Goal: Task Accomplishment & Management: Manage account settings

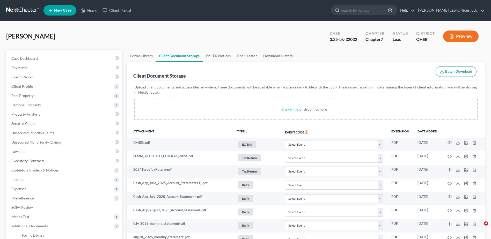
select select "7"
select select "37"
select select "52"
drag, startPoint x: 28, startPoint y: 57, endPoint x: 41, endPoint y: 62, distance: 13.8
click at [28, 57] on span "Case Dashboard" at bounding box center [24, 58] width 26 height 4
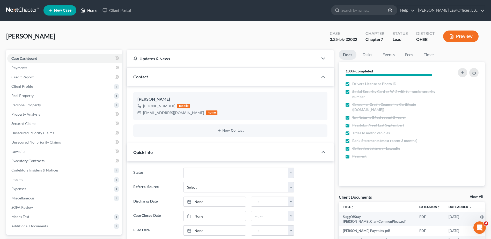
click at [94, 10] on link "Home" at bounding box center [89, 10] width 22 height 9
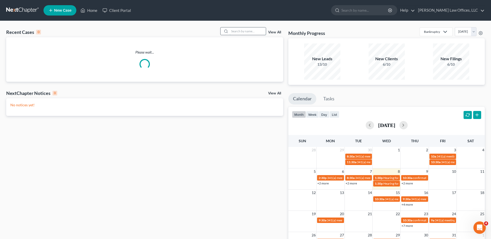
click at [247, 32] on input "search" at bounding box center [247, 31] width 36 height 8
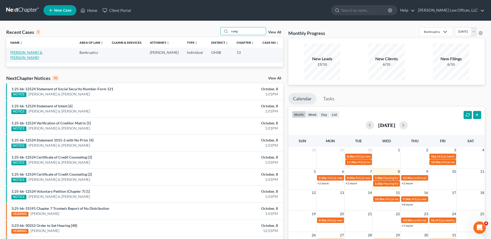
type input "naeg"
click at [15, 54] on link "[PERSON_NAME] & [PERSON_NAME]" at bounding box center [26, 55] width 32 height 10
select select "3"
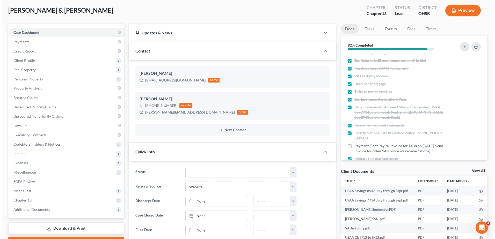
scroll to position [31, 0]
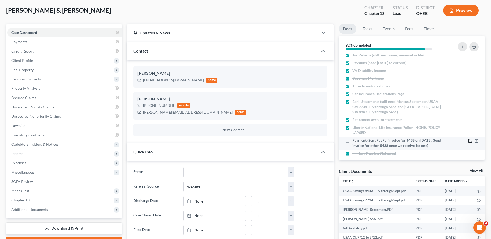
click at [469, 141] on icon "button" at bounding box center [470, 140] width 2 height 2
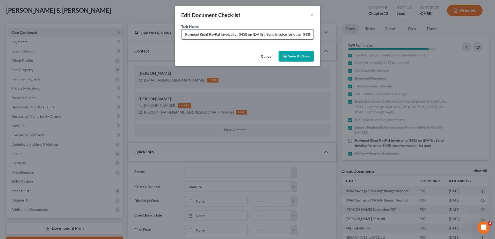
drag, startPoint x: 201, startPoint y: 35, endPoint x: 236, endPoint y: 35, distance: 35.4
click at [236, 35] on input "Payment (Sent PayPal invoice for $438 on 10/8/25. Send invoice for other $438 o…" at bounding box center [247, 34] width 132 height 10
drag, startPoint x: 238, startPoint y: 34, endPoint x: 272, endPoint y: 34, distance: 34.4
click at [272, 34] on input "Payment (Paid $438 on 10/8/25. Send invoice for other $438 once we receive 1st …" at bounding box center [247, 34] width 132 height 10
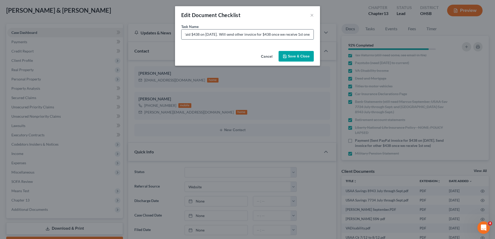
drag, startPoint x: 297, startPoint y: 34, endPoint x: 309, endPoint y: 34, distance: 11.7
click at [309, 34] on input "Payment (Paid $438 on 10/8/25. Will send other invoice for $438 once we receive…" at bounding box center [247, 34] width 132 height 10
type input "Payment (Paid $438 on [DATE]. Will send other invoice for $438 once client is r…"
click at [306, 56] on button "Save & Close" at bounding box center [295, 56] width 35 height 11
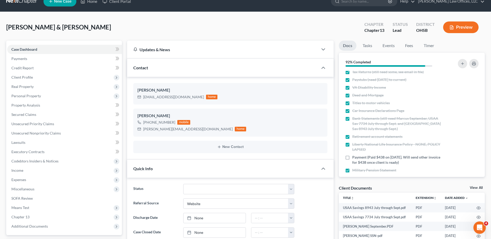
scroll to position [0, 0]
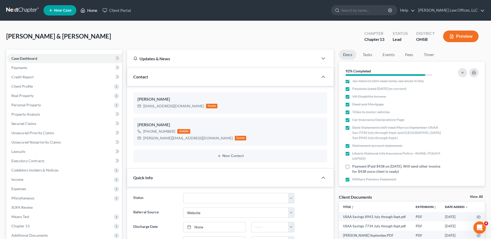
click at [93, 10] on link "Home" at bounding box center [89, 10] width 22 height 9
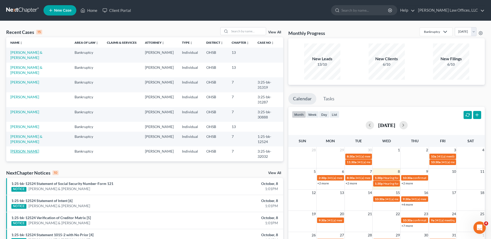
click at [25, 149] on link "[PERSON_NAME]" at bounding box center [24, 151] width 29 height 4
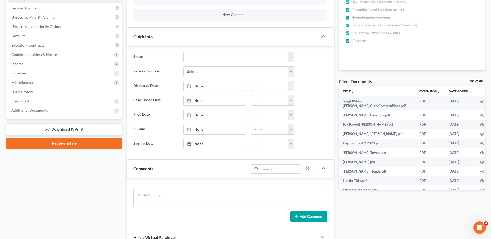
scroll to position [155, 0]
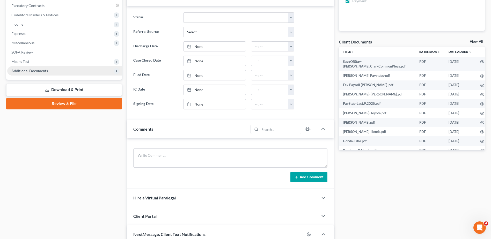
click at [34, 71] on span "Additional Documents" at bounding box center [29, 71] width 36 height 4
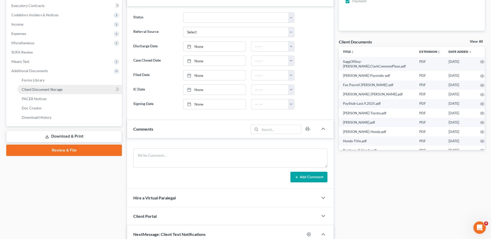
click at [37, 90] on span "Client Document Storage" at bounding box center [42, 89] width 41 height 4
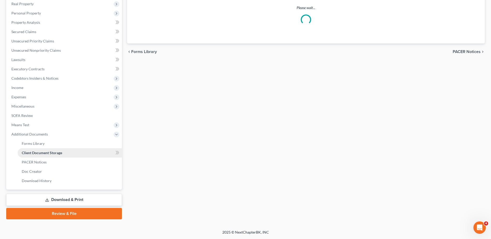
scroll to position [72, 0]
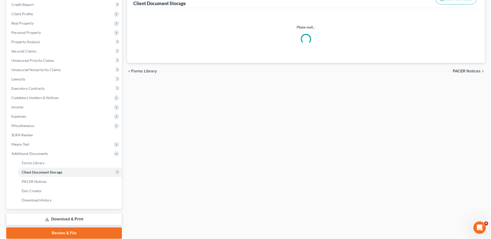
select select "7"
select select "37"
select select "52"
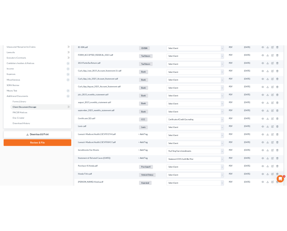
scroll to position [0, 0]
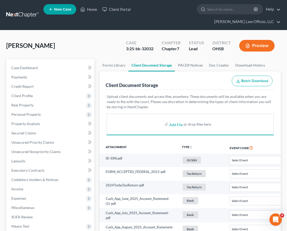
select select "7"
select select "37"
select select "52"
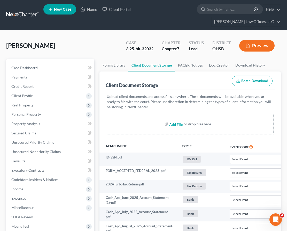
scroll to position [79, 0]
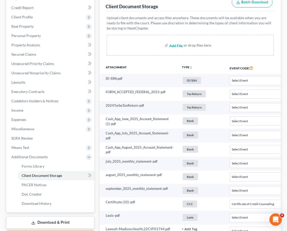
select select "7"
select select "37"
select select "52"
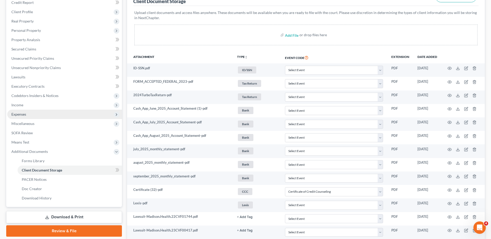
scroll to position [78, 0]
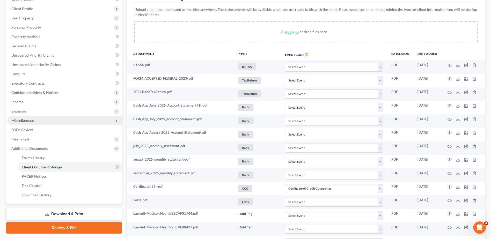
click at [33, 119] on span "Miscellaneous" at bounding box center [22, 120] width 23 height 4
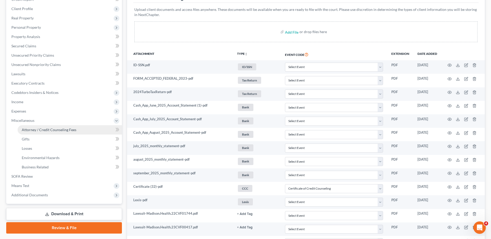
click at [34, 131] on span "Attorney / Credit Counseling Fees" at bounding box center [49, 130] width 55 height 4
select select "1"
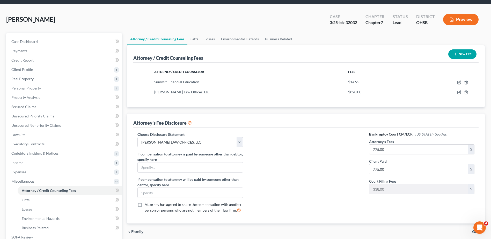
scroll to position [26, 0]
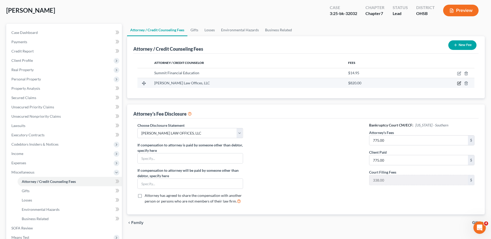
click at [459, 83] on icon "button" at bounding box center [459, 83] width 2 height 2
select select "36"
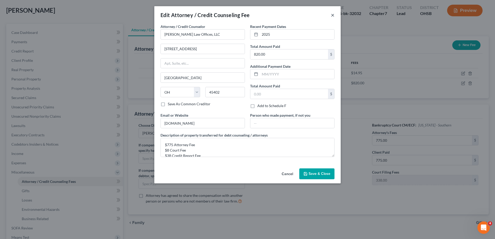
click at [333, 16] on button "×" at bounding box center [333, 15] width 4 height 6
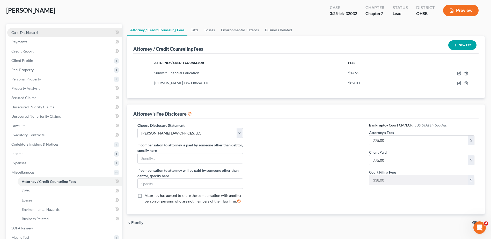
click at [41, 32] on link "Case Dashboard" at bounding box center [64, 32] width 115 height 9
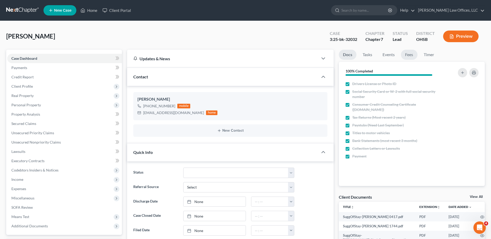
click at [411, 56] on link "Fees" at bounding box center [409, 55] width 17 height 10
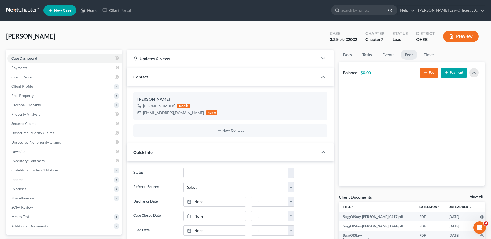
click at [426, 73] on line "button" at bounding box center [425, 73] width 2 height 0
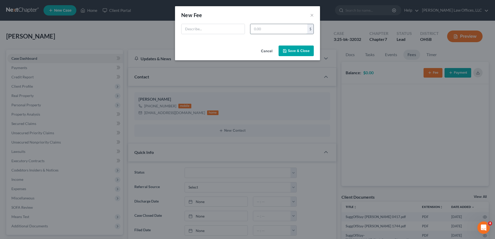
click at [274, 31] on input "text" at bounding box center [278, 29] width 57 height 10
type input "775"
click at [199, 30] on input "text" at bounding box center [212, 29] width 63 height 10
type input "Attorney Fee"
click at [311, 55] on button "Save & Close" at bounding box center [295, 51] width 35 height 11
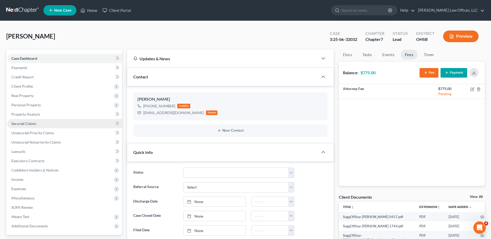
click at [33, 123] on span "Secured Claims" at bounding box center [23, 123] width 25 height 4
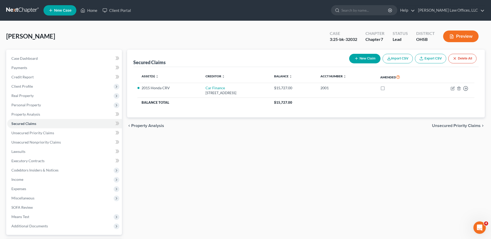
click at [458, 36] on button "Preview" at bounding box center [460, 37] width 35 height 12
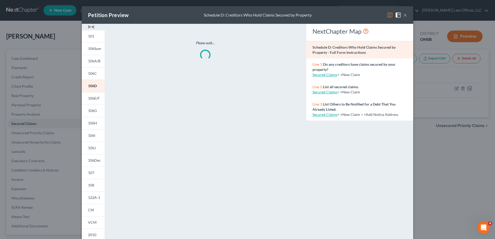
click at [89, 26] on img at bounding box center [91, 27] width 6 height 6
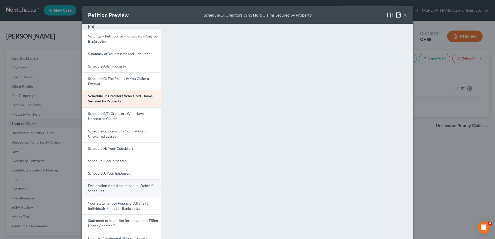
scroll to position [26, 0]
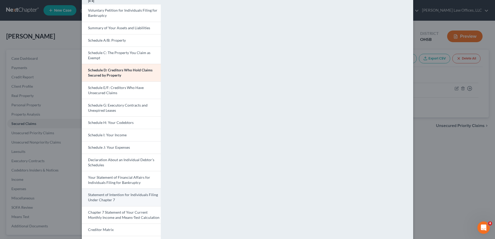
click at [118, 196] on span "Statement of Intention for Individuals Filing Under Chapter 7" at bounding box center [123, 197] width 70 height 10
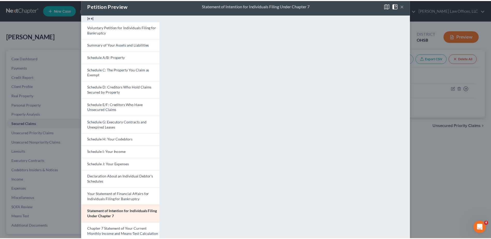
scroll to position [0, 0]
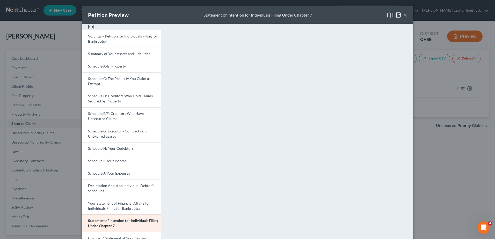
drag, startPoint x: 402, startPoint y: 16, endPoint x: 381, endPoint y: 35, distance: 28.8
click at [403, 16] on button "×" at bounding box center [405, 15] width 4 height 6
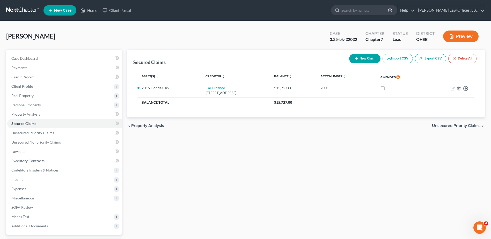
click at [294, 201] on div "Secured Claims New Claim Import CSV Export CSV Delete All Asset(s) expand_more …" at bounding box center [305, 157] width 363 height 215
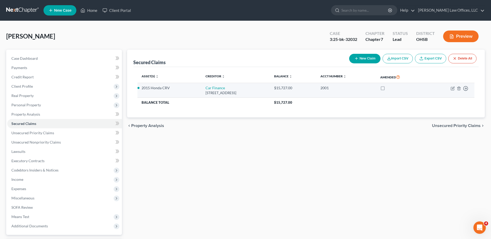
drag, startPoint x: 253, startPoint y: 93, endPoint x: 193, endPoint y: 88, distance: 59.9
click at [201, 88] on td "Car Finance 8675 N Co Rd 25 A, Piqua, OH 45356" at bounding box center [235, 90] width 69 height 15
drag, startPoint x: 193, startPoint y: 88, endPoint x: 205, endPoint y: 92, distance: 12.5
copy td "Car Finance 8675 N Co Rd 25 A, Piqua, OH 45356"
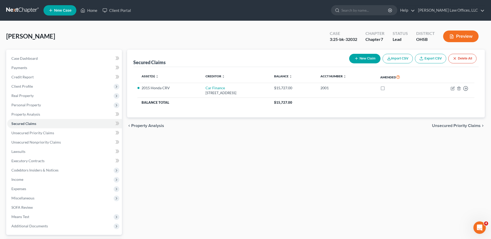
click at [333, 123] on div "chevron_left Property Analysis Unsecured Priority Claims chevron_right" at bounding box center [305, 125] width 357 height 17
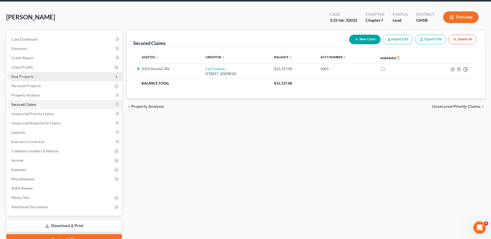
scroll to position [45, 0]
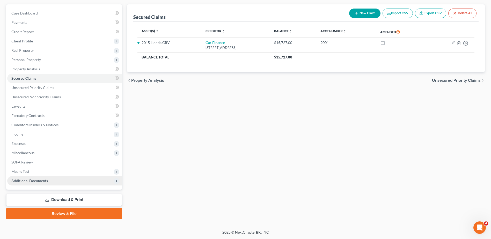
click at [43, 180] on span "Additional Documents" at bounding box center [29, 180] width 36 height 4
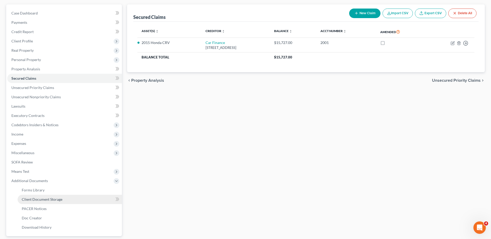
click at [47, 199] on span "Client Document Storage" at bounding box center [42, 199] width 41 height 4
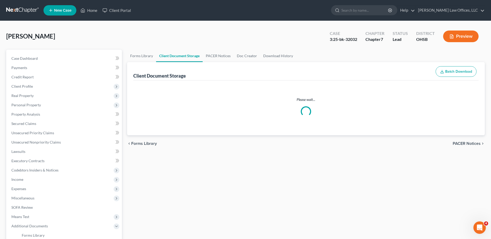
select select "7"
select select "37"
select select "52"
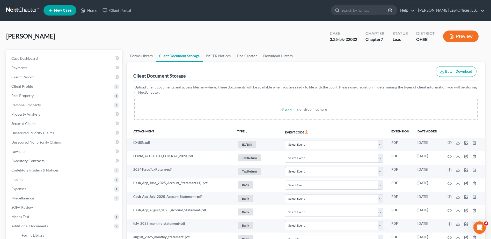
scroll to position [26, 0]
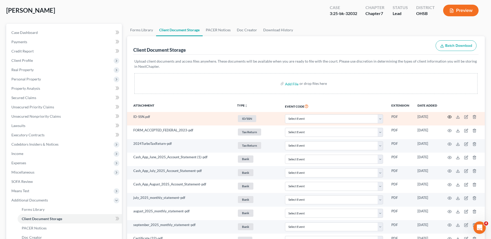
click at [451, 116] on icon "button" at bounding box center [449, 117] width 4 height 3
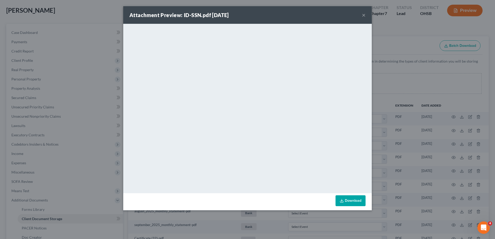
click at [364, 15] on button "×" at bounding box center [364, 15] width 4 height 6
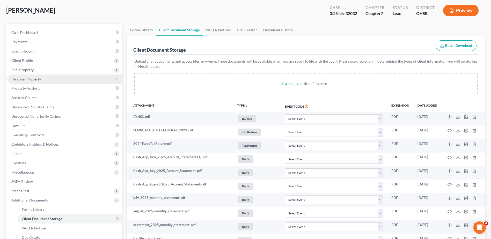
click at [27, 78] on span "Personal Property" at bounding box center [25, 79] width 29 height 4
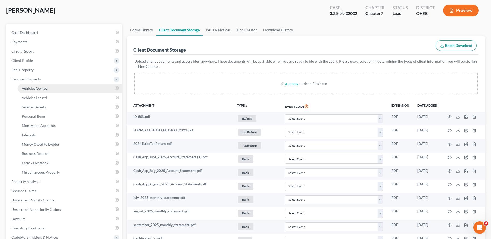
click at [26, 87] on span "Vehicles Owned" at bounding box center [35, 88] width 26 height 4
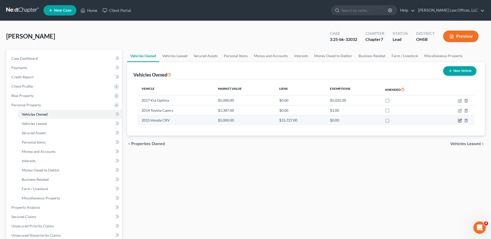
click at [459, 122] on icon "button" at bounding box center [460, 120] width 4 height 4
select select "0"
select select "11"
select select "2"
select select "0"
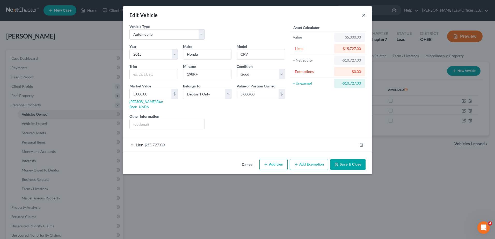
click at [363, 14] on button "×" at bounding box center [364, 15] width 4 height 6
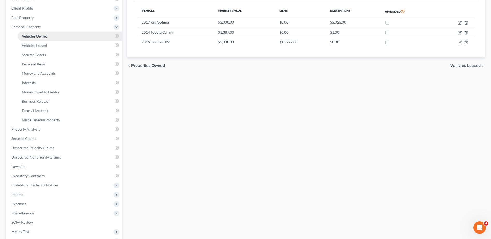
scroll to position [129, 0]
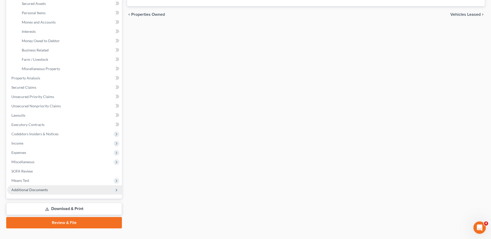
click at [34, 192] on span "Additional Documents" at bounding box center [29, 190] width 36 height 4
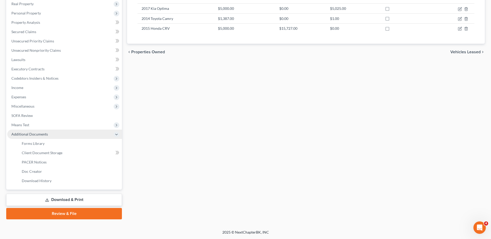
scroll to position [92, 0]
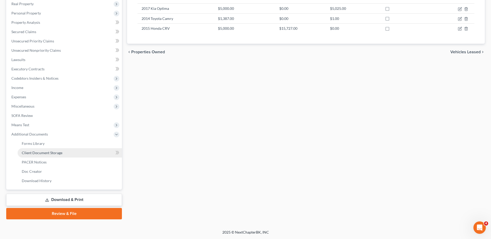
click at [47, 153] on span "Client Document Storage" at bounding box center [42, 153] width 41 height 4
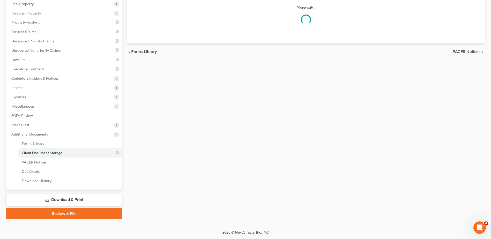
select select "7"
select select "37"
select select "52"
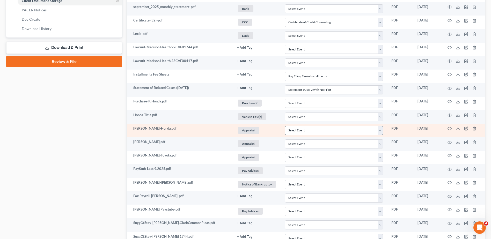
scroll to position [252, 0]
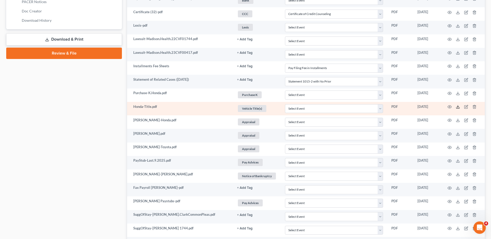
click at [456, 108] on icon at bounding box center [457, 107] width 4 height 4
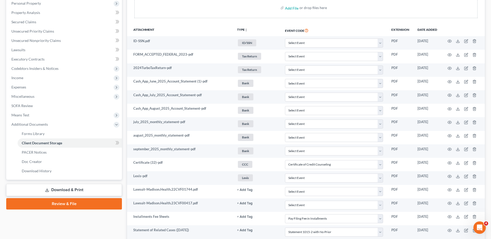
scroll to position [0, 0]
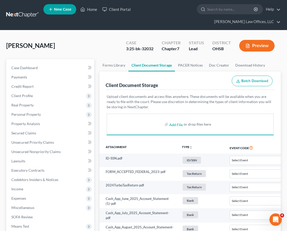
select select "7"
select select "37"
select select "52"
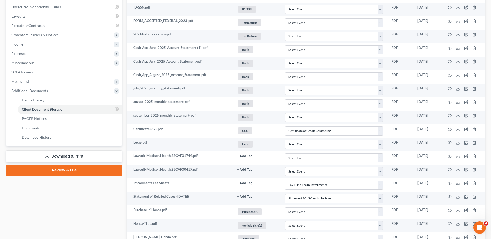
scroll to position [318, 0]
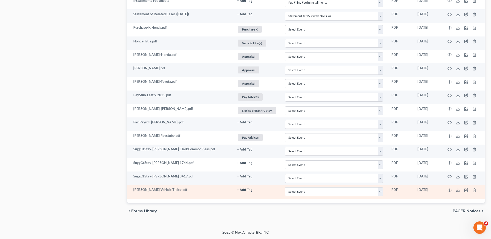
click at [240, 190] on button "+ Add Tag" at bounding box center [245, 189] width 16 height 3
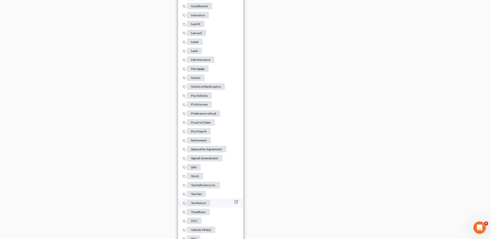
scroll to position [717, 0]
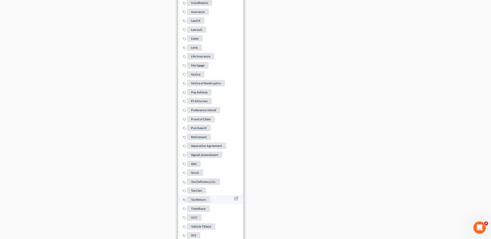
drag, startPoint x: 196, startPoint y: 222, endPoint x: 222, endPoint y: 209, distance: 29.7
click at [196, 223] on span "Vehicle Title(s)" at bounding box center [201, 226] width 28 height 6
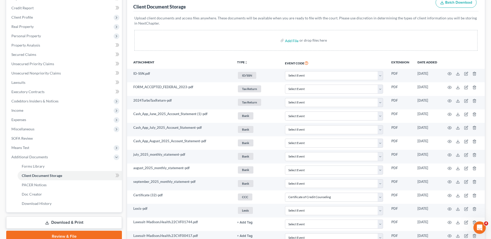
scroll to position [59, 0]
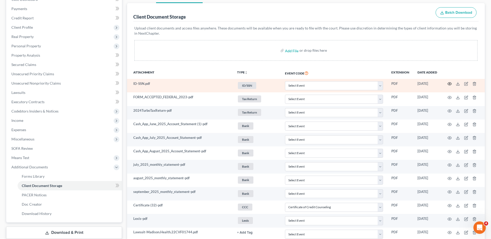
click at [448, 83] on icon "button" at bounding box center [449, 84] width 4 height 4
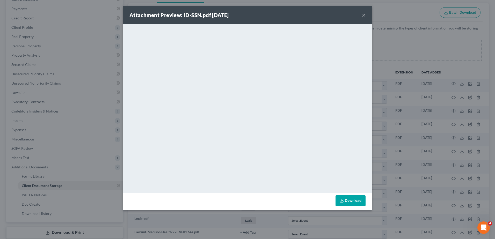
click at [364, 14] on button "×" at bounding box center [364, 15] width 4 height 6
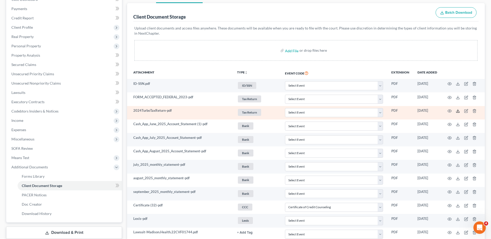
click at [458, 111] on line at bounding box center [458, 110] width 0 height 2
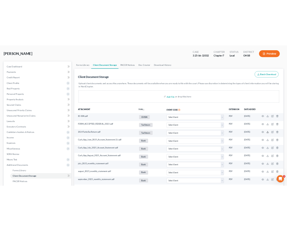
scroll to position [0, 0]
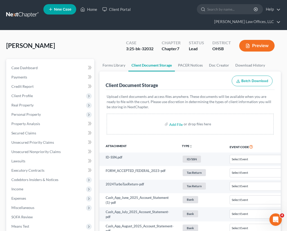
select select "7"
select select "37"
select select "52"
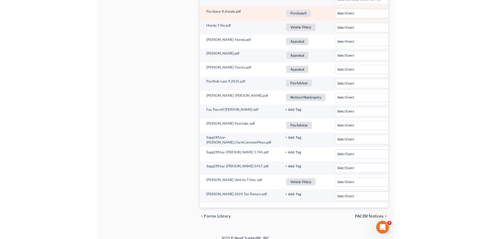
scroll to position [331, 0]
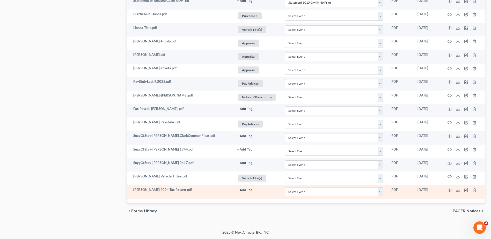
drag, startPoint x: 246, startPoint y: 190, endPoint x: 235, endPoint y: 192, distance: 11.0
click at [246, 190] on button "+ Add Tag" at bounding box center [245, 190] width 16 height 3
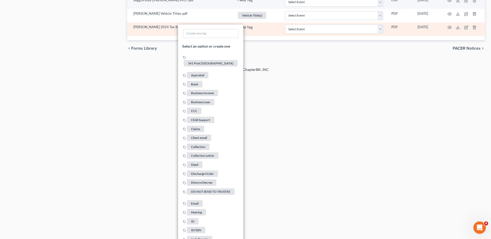
scroll to position [730, 0]
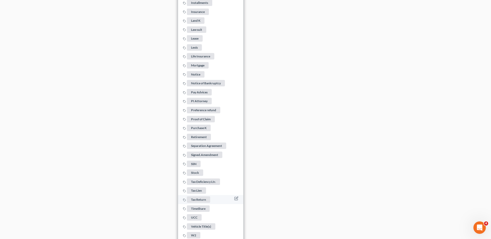
click at [194, 196] on span "Tax Return" at bounding box center [198, 199] width 23 height 6
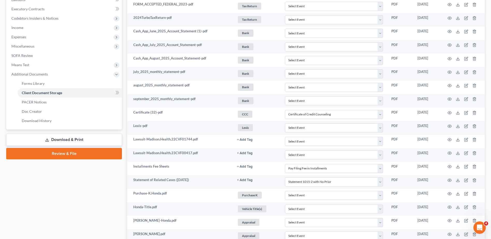
scroll to position [0, 0]
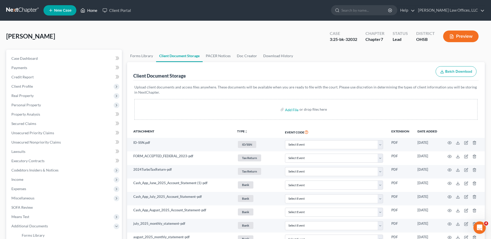
click at [93, 10] on link "Home" at bounding box center [89, 10] width 22 height 9
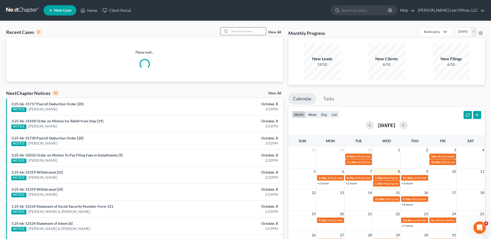
click at [235, 31] on input "search" at bounding box center [247, 31] width 36 height 8
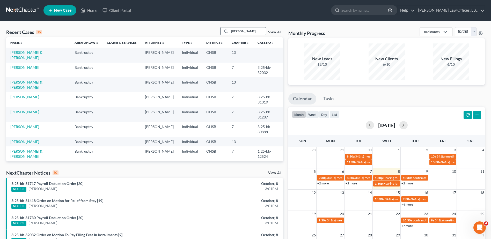
type input "meyer"
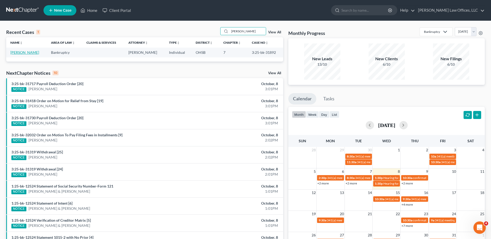
click at [18, 54] on link "[PERSON_NAME]" at bounding box center [24, 52] width 29 height 4
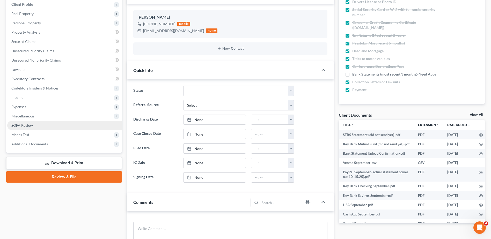
scroll to position [103, 0]
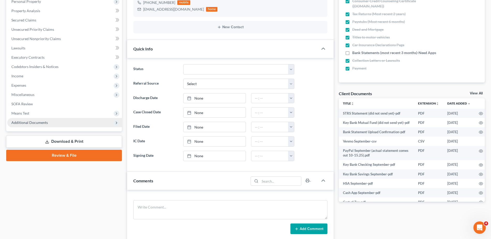
click at [31, 122] on span "Additional Documents" at bounding box center [29, 122] width 36 height 4
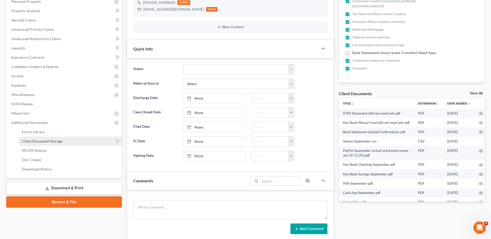
click at [45, 139] on span "Client Document Storage" at bounding box center [42, 141] width 41 height 4
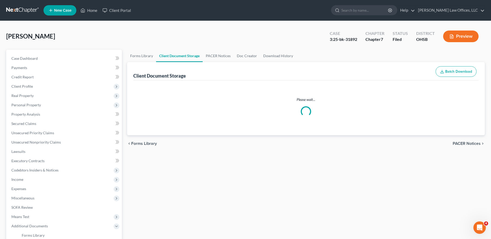
select select "7"
select select "37"
select select "52"
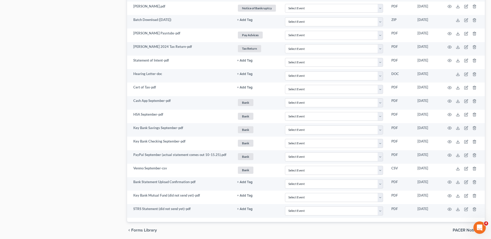
scroll to position [899, 0]
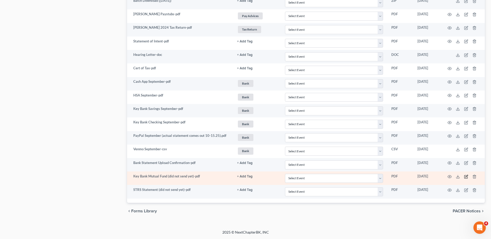
click at [465, 177] on icon "button" at bounding box center [466, 177] width 4 height 4
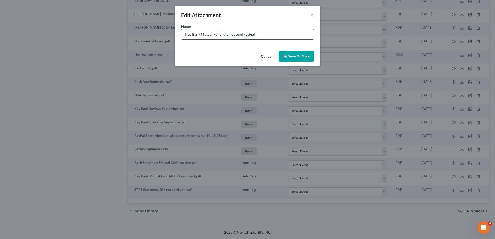
drag, startPoint x: 247, startPoint y: 35, endPoint x: 222, endPoint y: 35, distance: 24.8
click at [222, 35] on input "Key Bank Mutual Fund (did not send yet)-pdf" at bounding box center [247, 34] width 132 height 10
type input "Key Bank Mutual Fund (sent on 10/8)-pdf"
click at [305, 57] on span "Save & Close" at bounding box center [299, 56] width 22 height 4
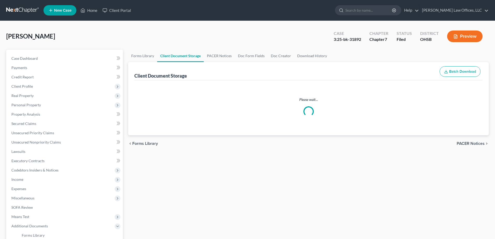
select select "7"
select select "37"
select select "52"
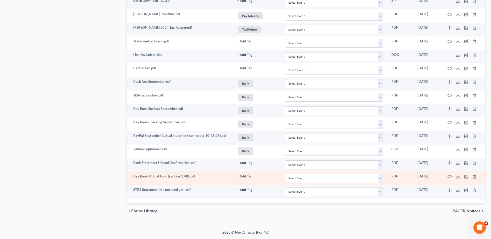
click at [247, 177] on button "+ Add Tag" at bounding box center [245, 176] width 16 height 3
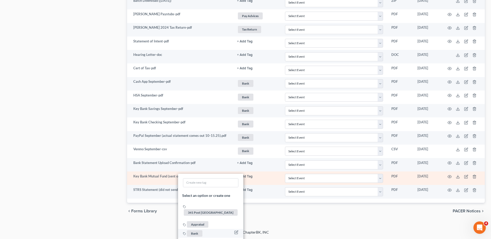
click at [195, 230] on span "Bank" at bounding box center [195, 233] width 16 height 6
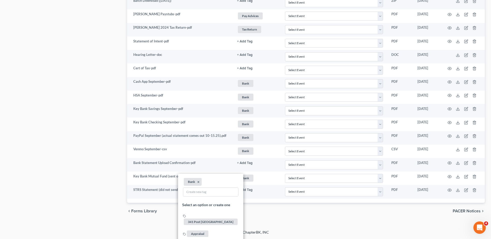
click at [296, 216] on div "chevron_left Forms Library PACER Notices chevron_right" at bounding box center [305, 211] width 357 height 17
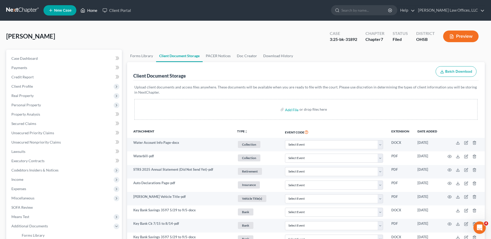
click at [94, 11] on link "Home" at bounding box center [89, 10] width 22 height 9
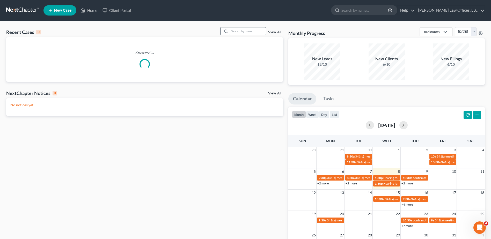
click at [238, 33] on input "search" at bounding box center [247, 31] width 36 height 8
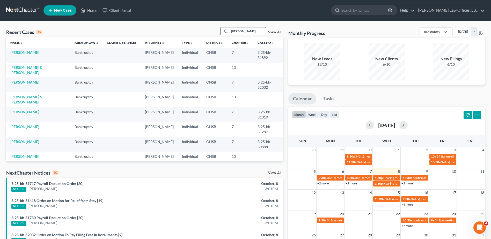
type input "[PERSON_NAME]"
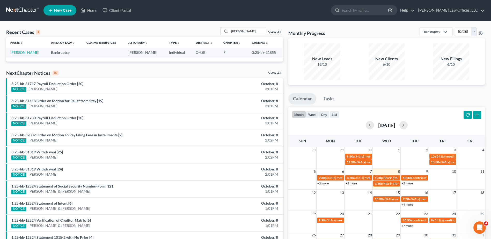
click at [14, 53] on link "[PERSON_NAME]" at bounding box center [24, 52] width 29 height 4
select select "0"
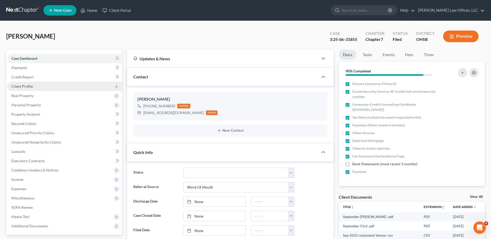
click at [26, 85] on span "Client Profile" at bounding box center [21, 86] width 21 height 4
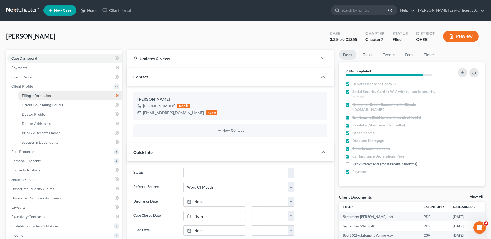
click at [31, 94] on span "Filing Information" at bounding box center [36, 95] width 29 height 4
select select "1"
select select "0"
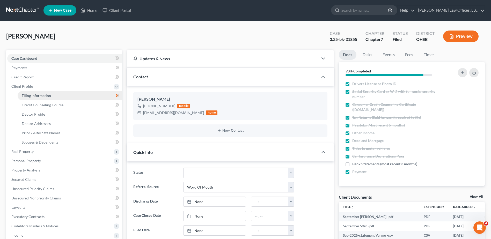
select select "36"
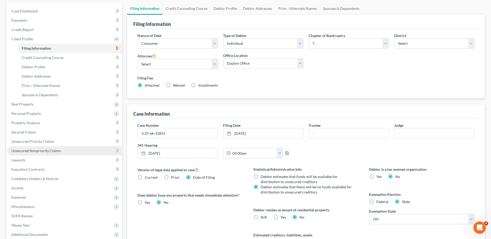
scroll to position [52, 0]
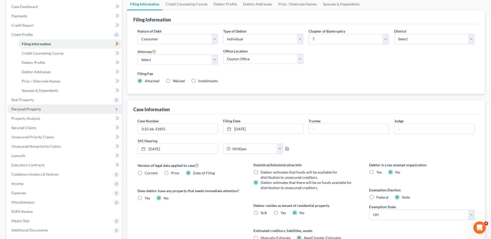
click at [35, 112] on span "Personal Property" at bounding box center [64, 108] width 115 height 9
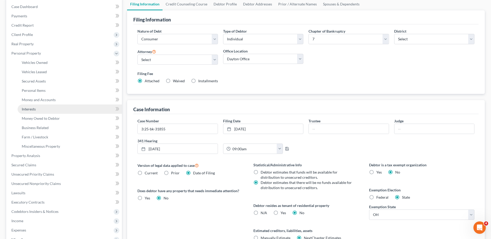
click at [33, 110] on span "Interests" at bounding box center [29, 109] width 14 height 4
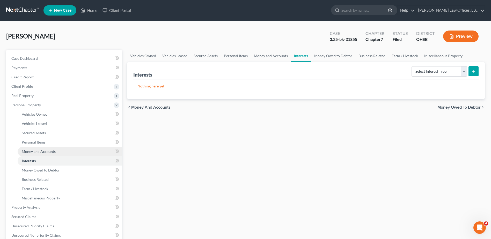
click at [46, 152] on span "Money and Accounts" at bounding box center [39, 151] width 34 height 4
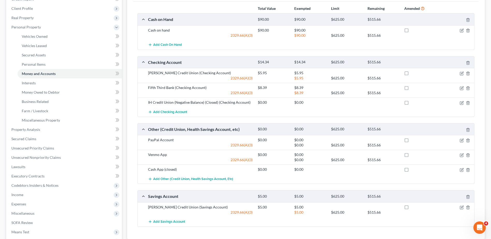
scroll to position [78, 0]
click at [460, 104] on icon "button" at bounding box center [461, 103] width 4 height 4
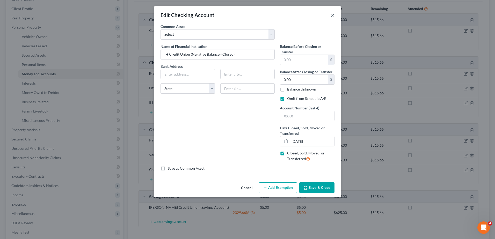
click at [332, 16] on button "×" at bounding box center [333, 15] width 4 height 6
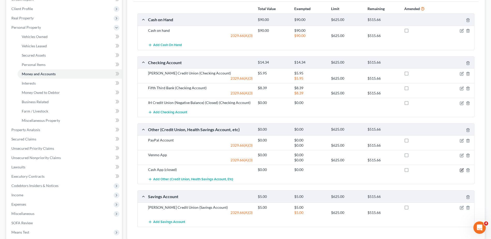
click at [460, 170] on icon "button" at bounding box center [461, 170] width 4 height 4
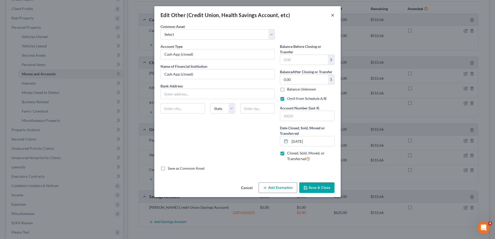
click at [332, 17] on button "×" at bounding box center [333, 15] width 4 height 6
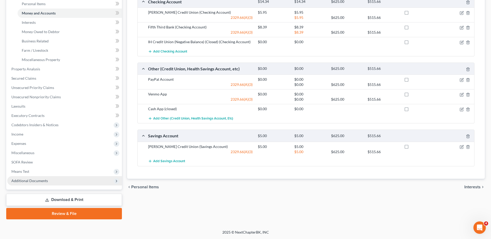
click at [32, 179] on span "Additional Documents" at bounding box center [29, 180] width 36 height 4
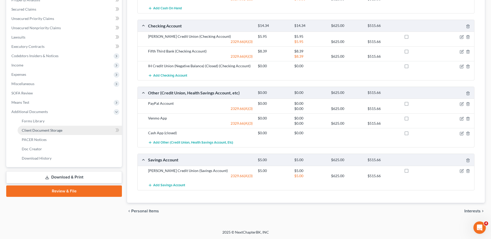
click at [47, 132] on span "Client Document Storage" at bounding box center [42, 130] width 41 height 4
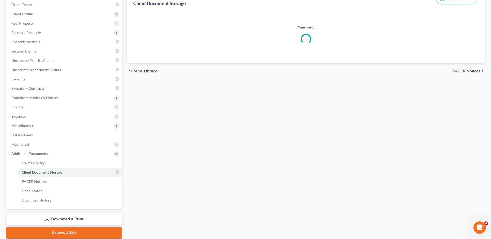
scroll to position [18, 0]
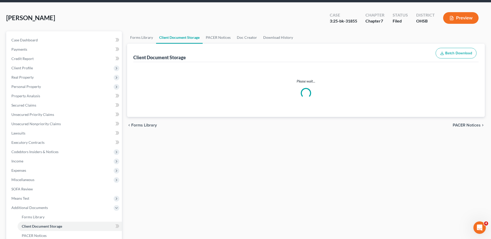
select select "7"
select select "52"
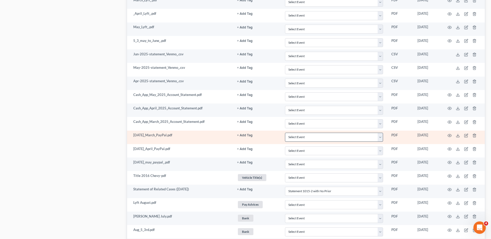
scroll to position [777, 0]
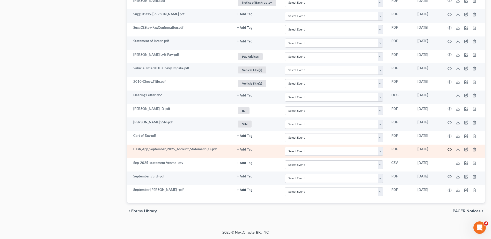
click at [449, 149] on circle "button" at bounding box center [449, 149] width 1 height 1
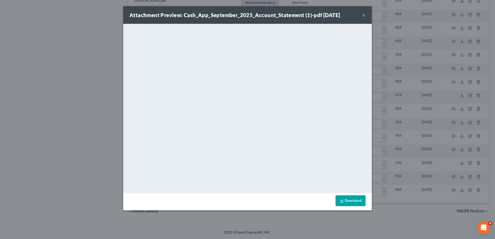
click at [364, 16] on button "×" at bounding box center [364, 15] width 4 height 6
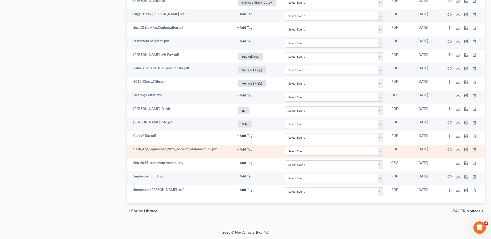
click at [246, 147] on link "+ Add Tag" at bounding box center [257, 149] width 40 height 5
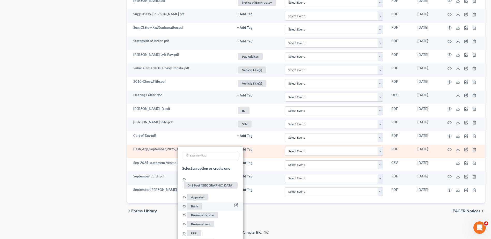
click at [196, 203] on span "Bank" at bounding box center [195, 206] width 16 height 6
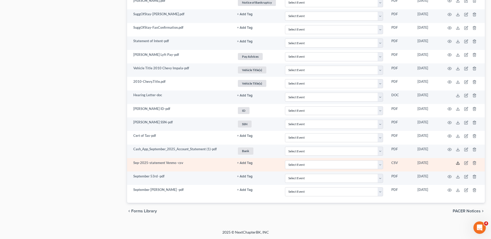
click at [458, 163] on line at bounding box center [458, 162] width 0 height 2
click at [466, 163] on icon "button" at bounding box center [466, 163] width 4 height 4
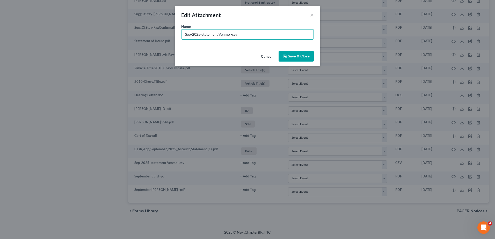
drag, startPoint x: 229, startPoint y: 34, endPoint x: 118, endPoint y: 34, distance: 111.5
click at [118, 34] on div "Edit Attachment × Name * Sep-2025-statement Venmo -csv Cancel Save & Close" at bounding box center [247, 119] width 495 height 239
type input "Venmo September -csv"
click at [296, 57] on span "Save & Close" at bounding box center [299, 56] width 22 height 4
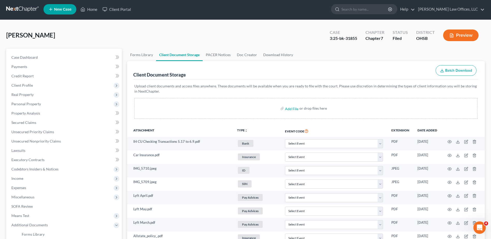
scroll to position [0, 0]
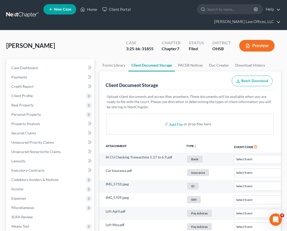
select select "7"
select select "52"
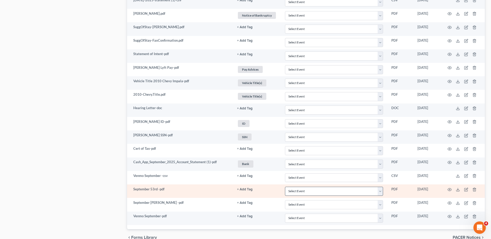
scroll to position [790, 0]
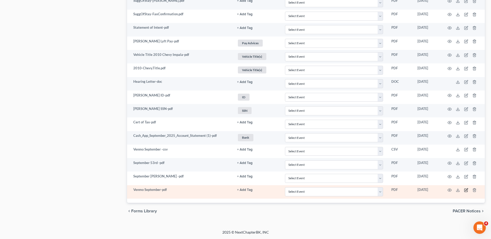
click at [467, 190] on icon "button" at bounding box center [466, 190] width 4 height 4
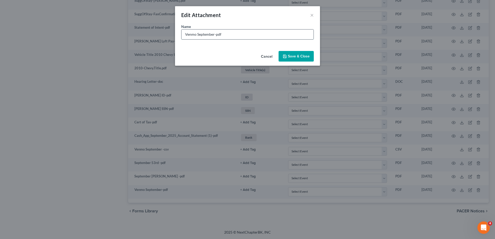
click at [214, 35] on input "Venmo September-pdf" at bounding box center [247, 34] width 132 height 10
type input "Venmo September PDF-pdf"
click at [305, 58] on span "Save & Close" at bounding box center [299, 56] width 22 height 4
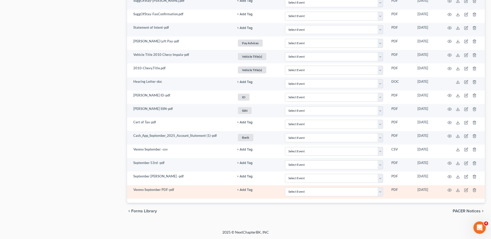
click at [243, 189] on button "+ Add Tag" at bounding box center [245, 189] width 16 height 3
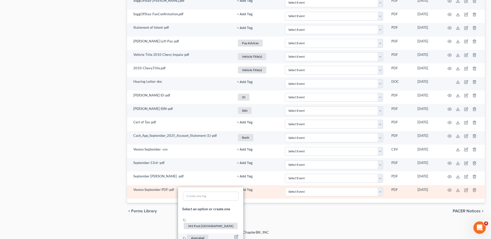
scroll to position [816, 0]
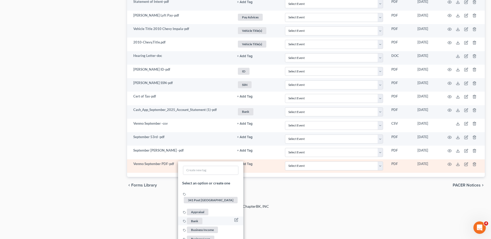
click at [195, 218] on span "Bank" at bounding box center [195, 221] width 16 height 6
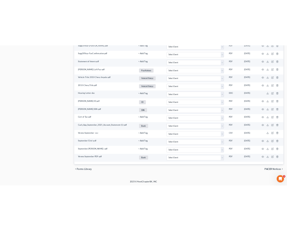
scroll to position [790, 0]
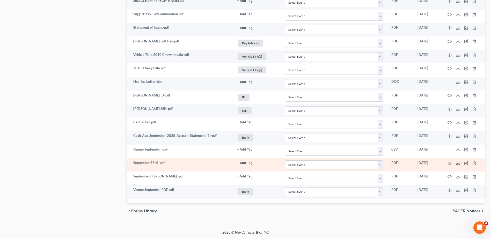
click at [458, 163] on icon at bounding box center [457, 163] width 4 height 4
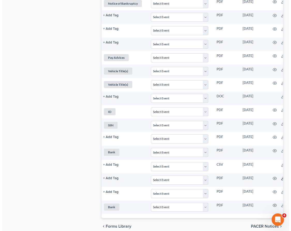
scroll to position [0, 113]
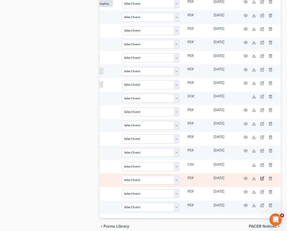
click at [262, 176] on icon "button" at bounding box center [263, 177] width 2 height 2
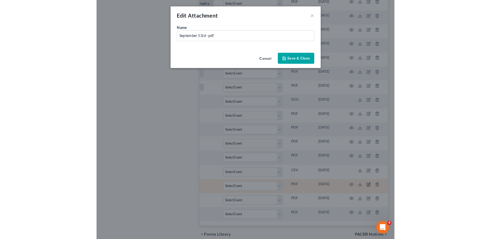
scroll to position [0, 110]
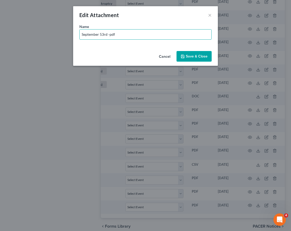
drag, startPoint x: 107, startPoint y: 34, endPoint x: 61, endPoint y: 34, distance: 46.0
click at [61, 34] on div "Edit Attachment × Name * September 53rd -pdf Cancel Save & Close" at bounding box center [145, 115] width 291 height 231
type input "Fifth Third 8/16 to 9/17 -pdf"
click at [195, 57] on span "Save & Close" at bounding box center [197, 56] width 22 height 4
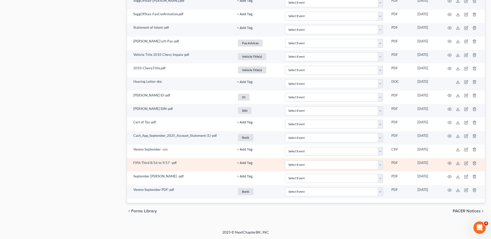
click at [243, 162] on button "+ Add Tag" at bounding box center [245, 162] width 16 height 3
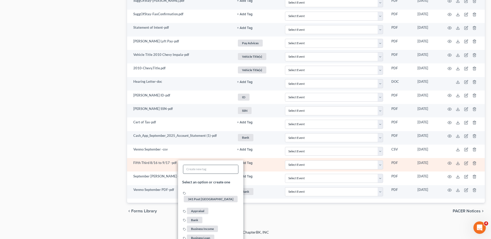
scroll to position [816, 0]
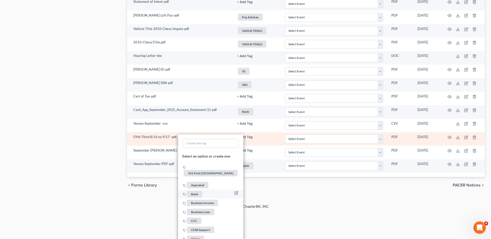
click at [195, 191] on span "Bank" at bounding box center [195, 194] width 16 height 6
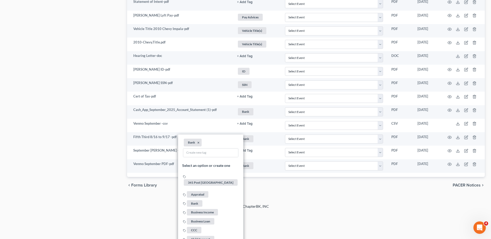
click at [299, 185] on div "chevron_left Forms Library PACER Notices chevron_right" at bounding box center [305, 185] width 357 height 17
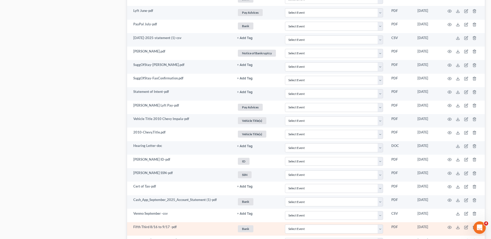
scroll to position [790, 0]
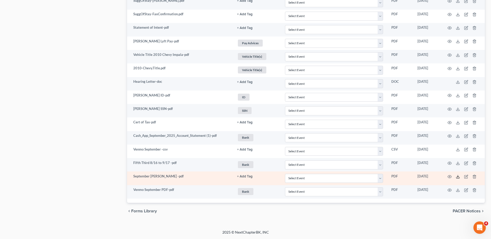
click at [457, 178] on icon at bounding box center [457, 177] width 4 height 4
click at [245, 176] on button "+ Add Tag" at bounding box center [245, 176] width 16 height 3
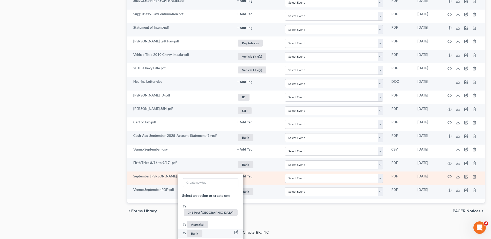
click at [200, 230] on span "Bank" at bounding box center [195, 233] width 16 height 6
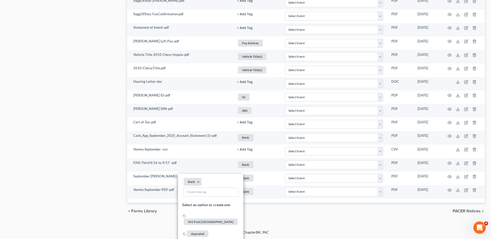
click at [310, 212] on div "chevron_left Forms Library PACER Notices chevron_right" at bounding box center [305, 211] width 357 height 17
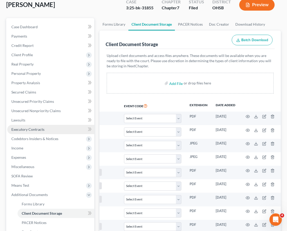
scroll to position [0, 0]
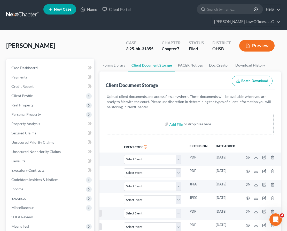
select select "7"
select select "52"
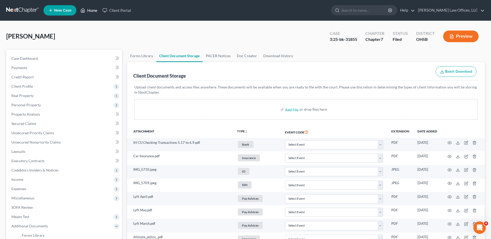
click at [91, 11] on link "Home" at bounding box center [89, 10] width 22 height 9
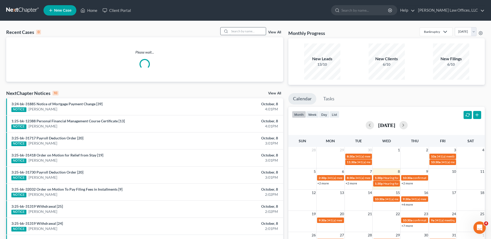
click at [240, 32] on input "search" at bounding box center [247, 31] width 36 height 8
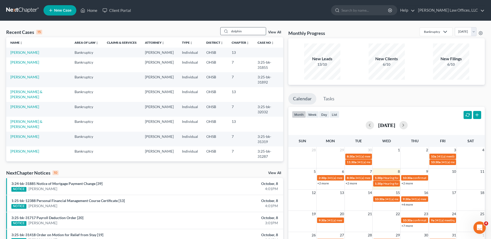
type input "dolphin"
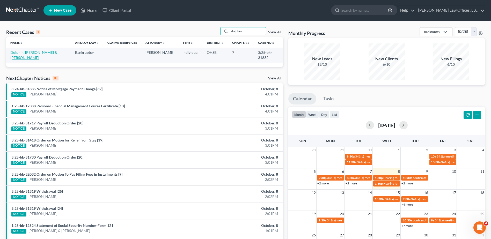
click at [23, 54] on link "Dolphin, [PERSON_NAME] & [PERSON_NAME]" at bounding box center [33, 55] width 47 height 10
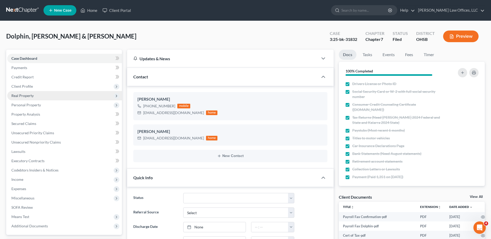
click at [27, 95] on span "Real Property" at bounding box center [22, 95] width 22 height 4
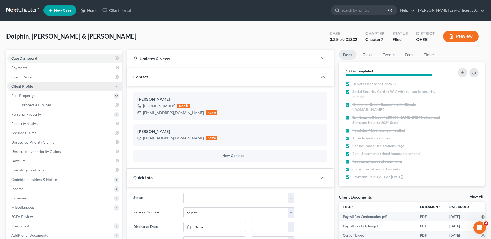
click at [27, 88] on span "Client Profile" at bounding box center [21, 86] width 21 height 4
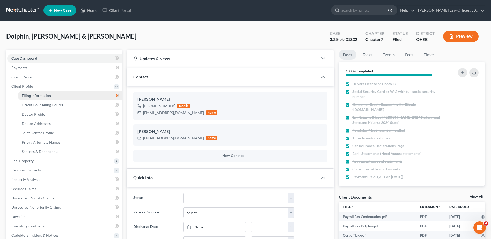
click at [28, 95] on span "Filing Information" at bounding box center [36, 95] width 29 height 4
select select "1"
select select "0"
select select "62"
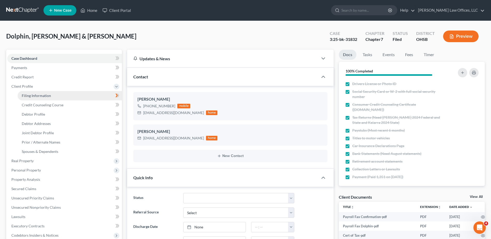
select select "0"
select select "36"
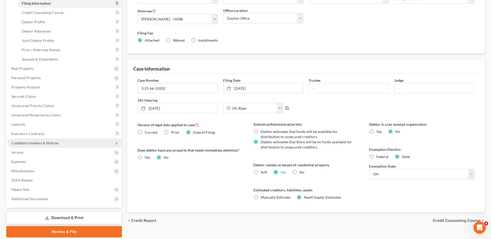
scroll to position [110, 0]
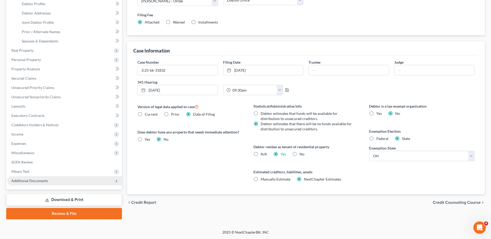
click at [28, 178] on span "Additional Documents" at bounding box center [29, 180] width 36 height 4
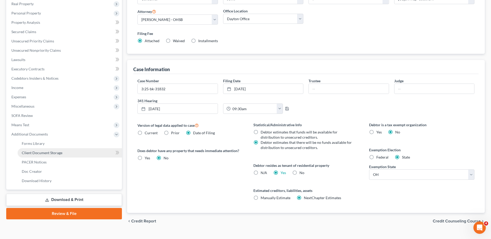
click at [42, 152] on span "Client Document Storage" at bounding box center [42, 153] width 41 height 4
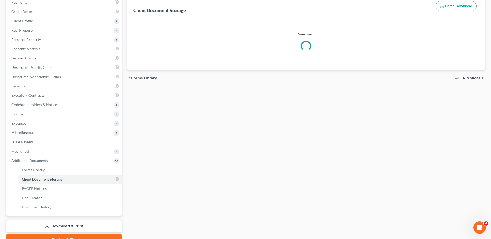
scroll to position [12, 0]
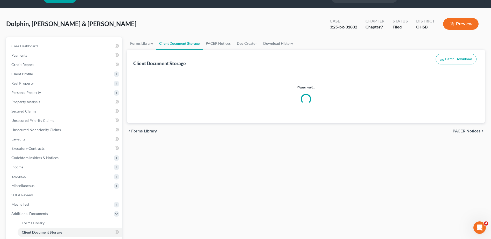
select select "7"
select select "52"
select select "7"
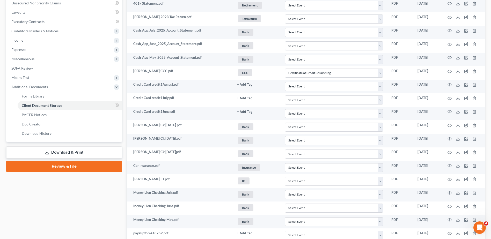
scroll to position [0, 0]
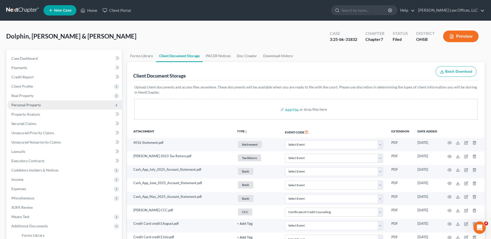
click at [28, 106] on span "Personal Property" at bounding box center [25, 105] width 29 height 4
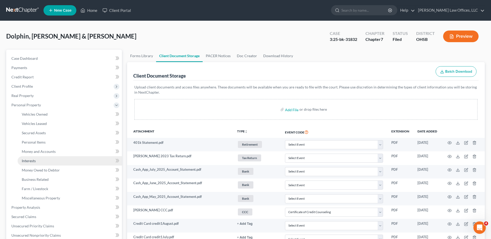
click at [32, 160] on span "Interests" at bounding box center [29, 161] width 14 height 4
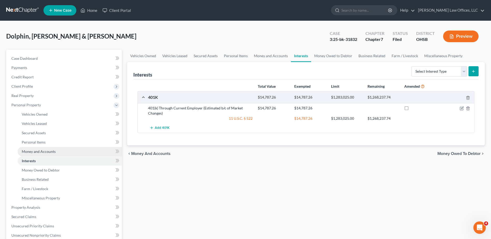
click at [33, 153] on span "Money and Accounts" at bounding box center [39, 151] width 34 height 4
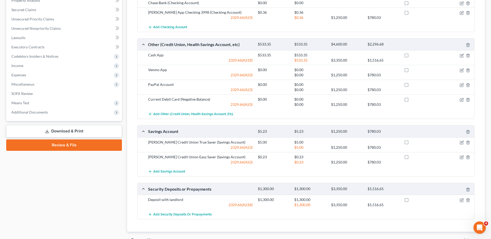
scroll to position [181, 0]
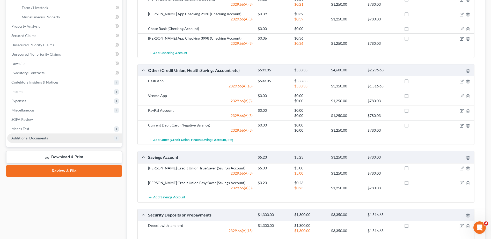
click at [41, 140] on span "Additional Documents" at bounding box center [29, 138] width 36 height 4
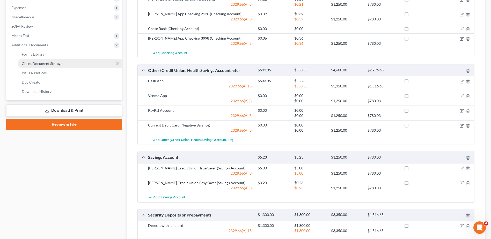
click at [49, 66] on link "Client Document Storage" at bounding box center [70, 63] width 104 height 9
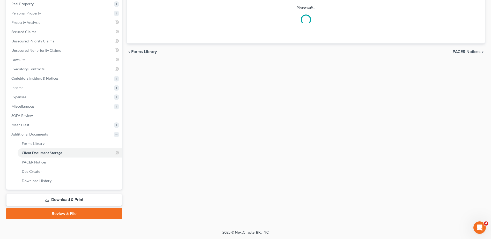
scroll to position [12, 0]
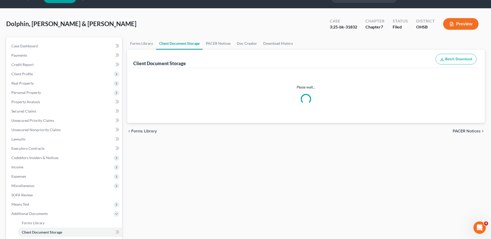
select select "7"
select select "52"
select select "7"
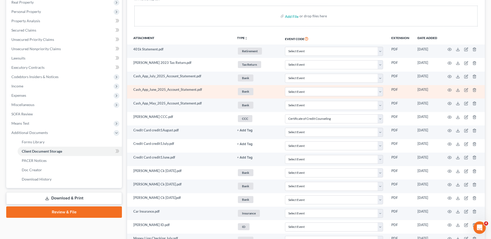
scroll to position [0, 0]
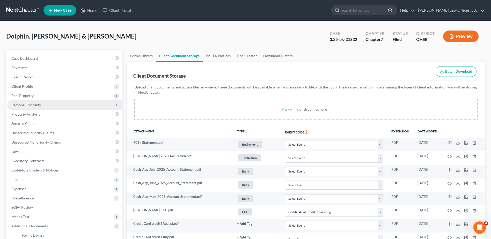
click at [23, 105] on span "Personal Property" at bounding box center [25, 105] width 29 height 4
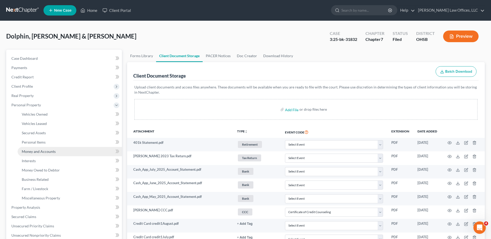
click at [39, 153] on span "Money and Accounts" at bounding box center [39, 151] width 34 height 4
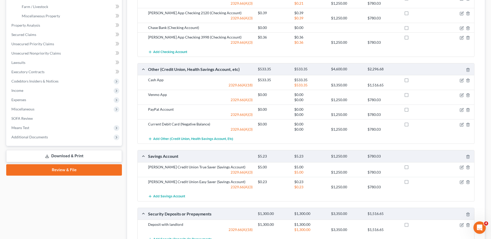
scroll to position [200, 0]
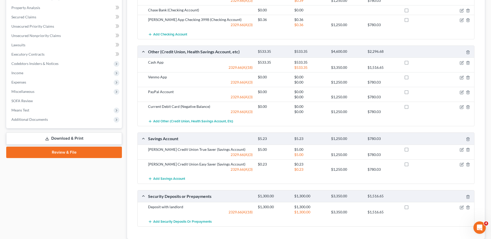
click at [331, 226] on div "Add Security Deposits or Prepayments" at bounding box center [309, 222] width 329 height 10
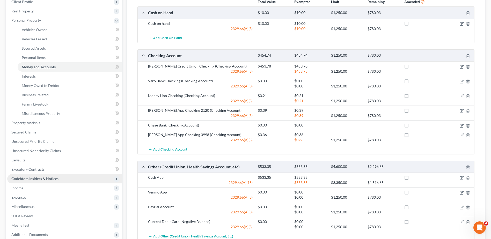
scroll to position [0, 0]
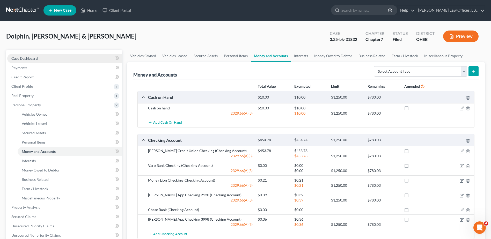
click at [30, 57] on span "Case Dashboard" at bounding box center [24, 58] width 26 height 4
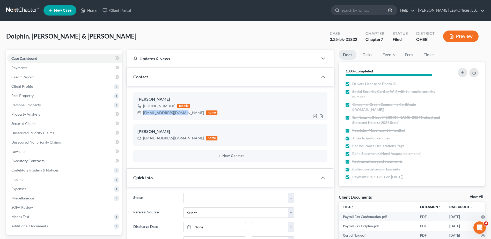
drag, startPoint x: 181, startPoint y: 113, endPoint x: 143, endPoint y: 113, distance: 38.5
click at [143, 113] on div "[EMAIL_ADDRESS][DOMAIN_NAME] home" at bounding box center [177, 112] width 80 height 7
copy div "[EMAIL_ADDRESS][DOMAIN_NAME]"
drag, startPoint x: 187, startPoint y: 138, endPoint x: 144, endPoint y: 138, distance: 43.5
click at [144, 138] on div "[EMAIL_ADDRESS][DOMAIN_NAME]" at bounding box center [173, 138] width 61 height 5
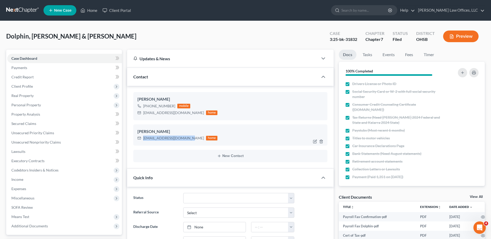
copy div "[EMAIL_ADDRESS][DOMAIN_NAME]"
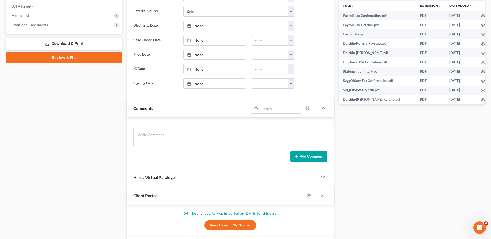
scroll to position [259, 0]
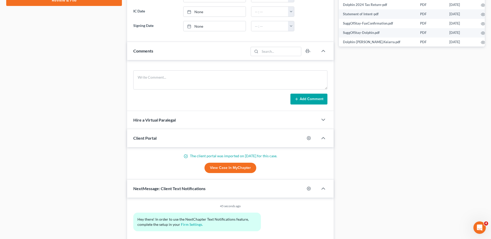
click at [224, 167] on link "View Case in MyChapter" at bounding box center [230, 168] width 52 height 10
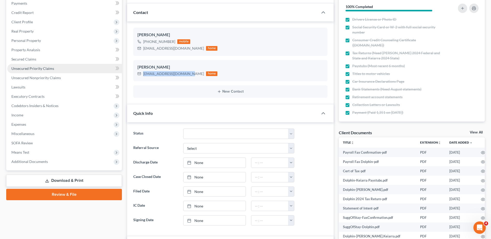
scroll to position [0, 0]
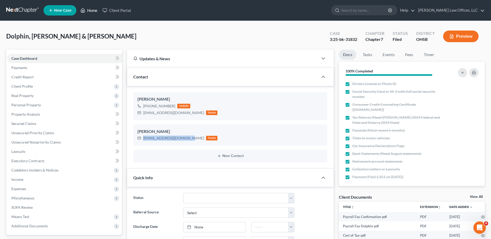
click at [93, 11] on link "Home" at bounding box center [89, 10] width 22 height 9
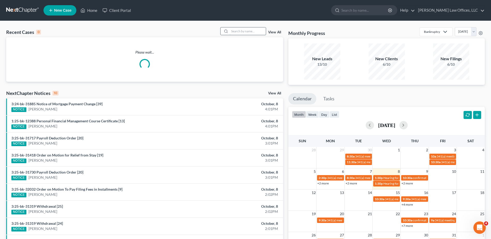
click at [239, 33] on input "search" at bounding box center [247, 31] width 36 height 8
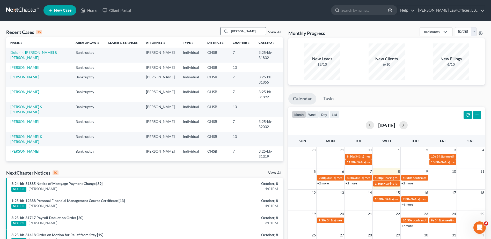
type input "[PERSON_NAME]"
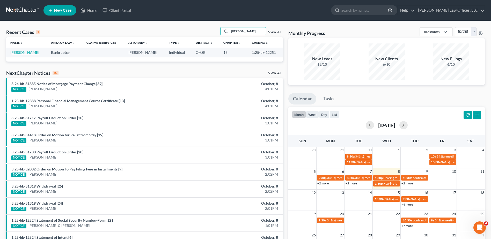
click at [20, 53] on link "[PERSON_NAME]" at bounding box center [24, 52] width 29 height 4
select select "4"
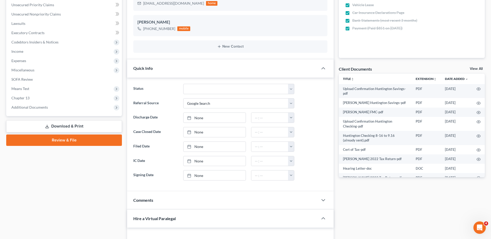
scroll to position [129, 0]
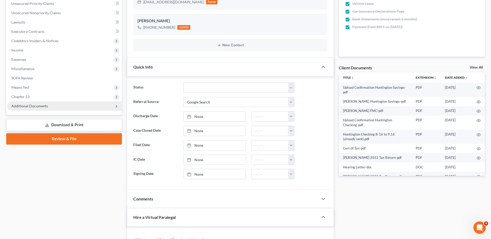
click at [31, 105] on span "Additional Documents" at bounding box center [29, 106] width 36 height 4
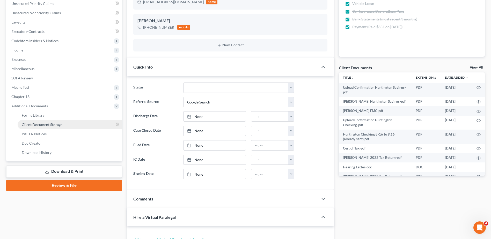
click at [38, 124] on span "Client Document Storage" at bounding box center [42, 124] width 41 height 4
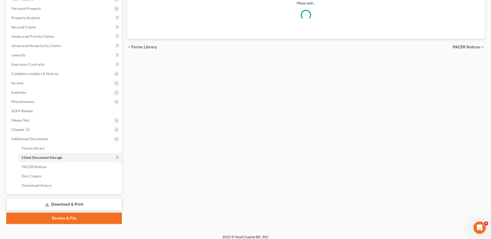
scroll to position [82, 0]
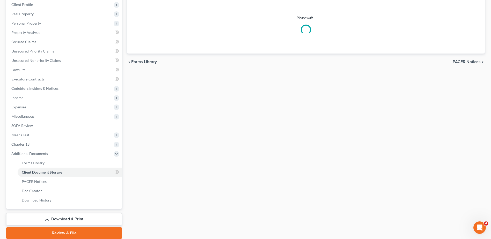
select select "7"
select select "52"
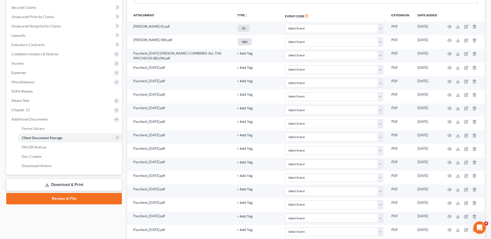
scroll to position [0, 0]
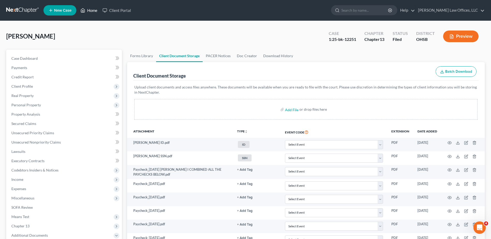
click at [92, 10] on link "Home" at bounding box center [89, 10] width 22 height 9
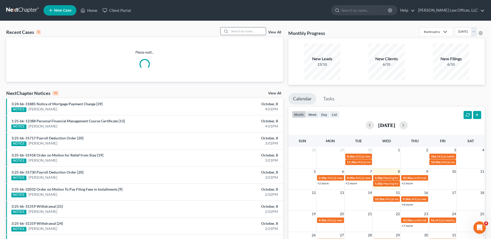
click at [257, 29] on input "search" at bounding box center [247, 31] width 36 height 8
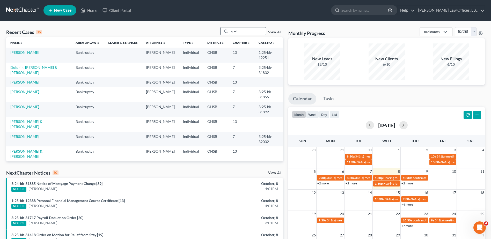
type input "spell"
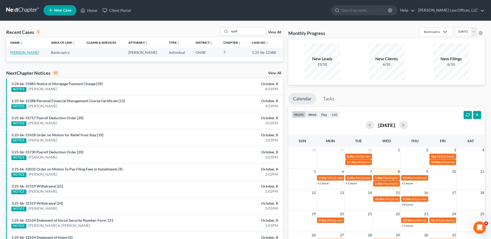
click at [16, 53] on link "[PERSON_NAME]" at bounding box center [24, 52] width 29 height 4
select select "1"
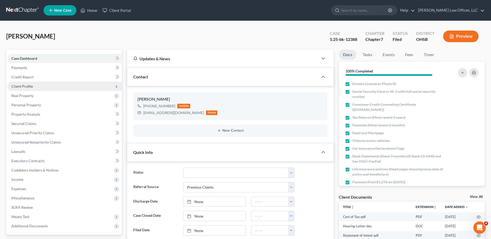
click at [28, 88] on span "Client Profile" at bounding box center [21, 86] width 21 height 4
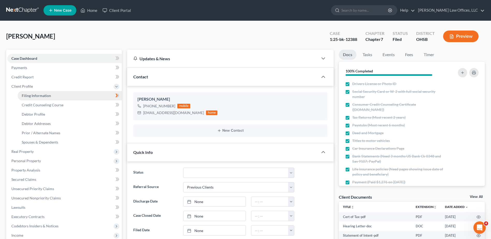
click at [35, 97] on span "Filing Information" at bounding box center [36, 95] width 29 height 4
select select "1"
select select "0"
select select "62"
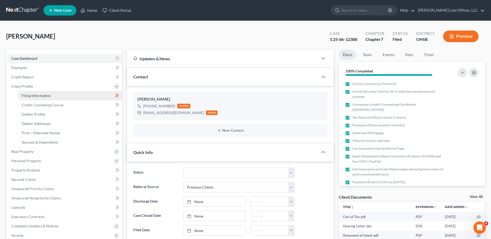
select select "0"
select select "36"
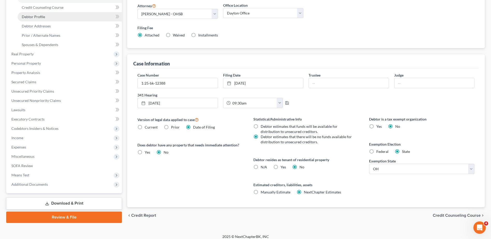
scroll to position [102, 0]
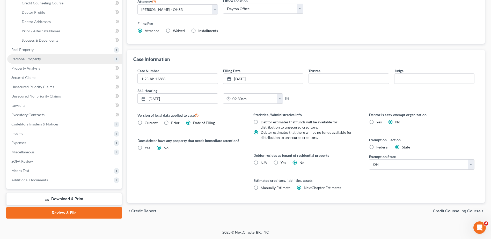
click at [32, 62] on span "Personal Property" at bounding box center [64, 58] width 115 height 9
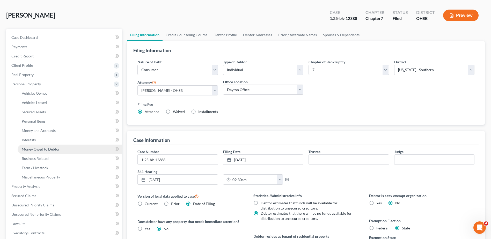
scroll to position [0, 0]
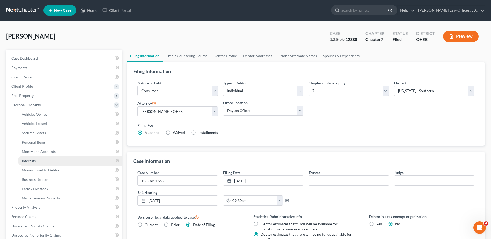
click at [35, 159] on span "Interests" at bounding box center [29, 161] width 14 height 4
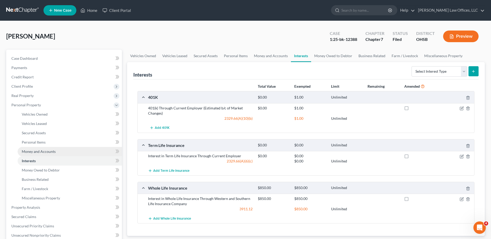
click at [35, 152] on span "Money and Accounts" at bounding box center [39, 151] width 34 height 4
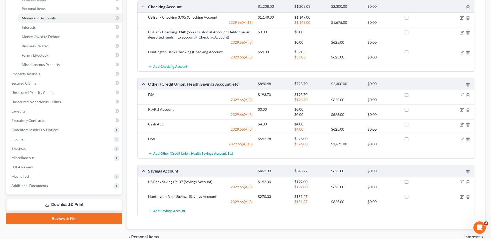
scroll to position [108, 0]
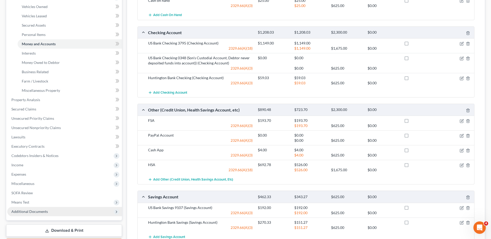
click at [34, 212] on span "Additional Documents" at bounding box center [29, 211] width 36 height 4
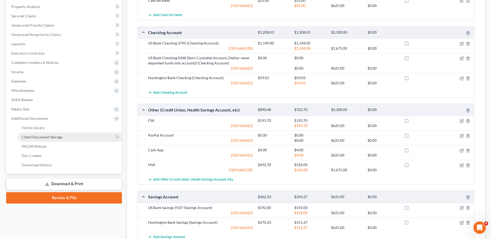
click at [48, 138] on span "Client Document Storage" at bounding box center [42, 137] width 41 height 4
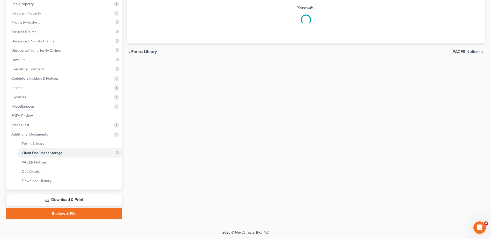
scroll to position [72, 0]
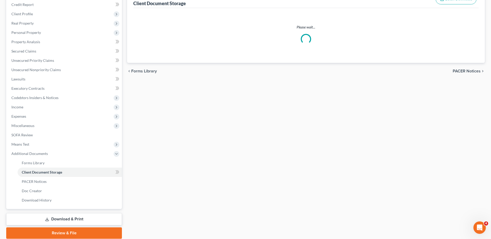
select select "7"
select select "52"
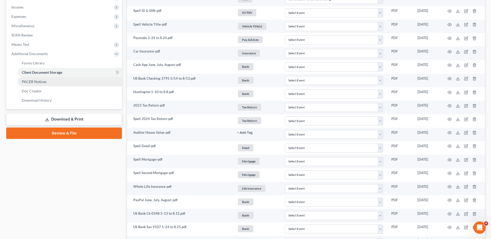
scroll to position [0, 0]
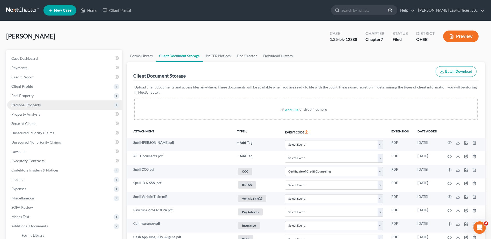
click at [40, 104] on span "Personal Property" at bounding box center [64, 104] width 115 height 9
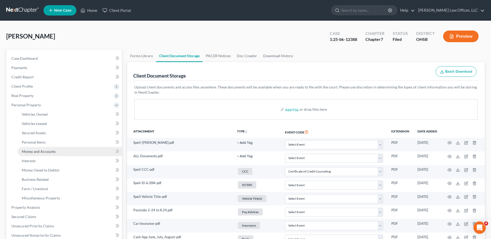
click at [47, 150] on span "Money and Accounts" at bounding box center [39, 151] width 34 height 4
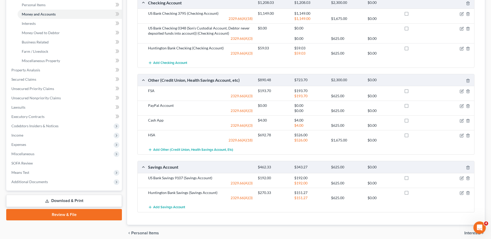
scroll to position [159, 0]
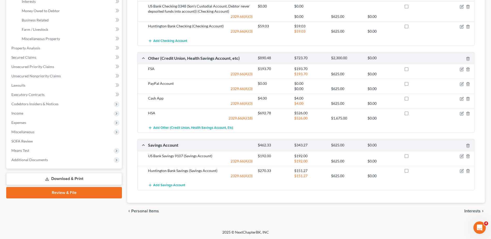
click at [319, 197] on div "Total Value Exempted Limit Remaining Amended Cash on Hand $25.00 $25.00 $625.00…" at bounding box center [305, 61] width 345 height 283
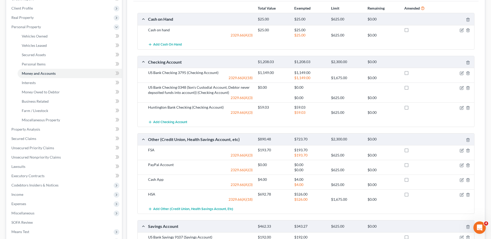
scroll to position [0, 0]
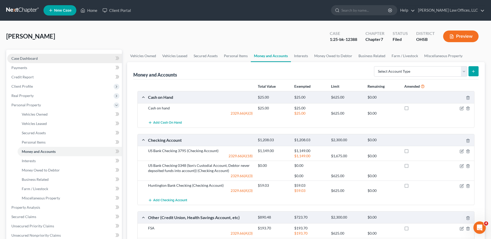
click at [33, 61] on link "Case Dashboard" at bounding box center [64, 58] width 115 height 9
select select "1"
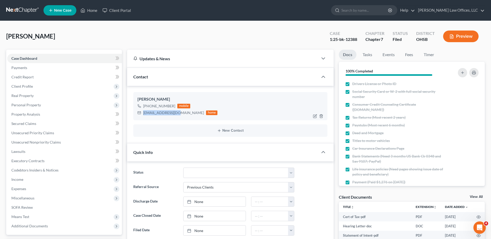
drag, startPoint x: 175, startPoint y: 113, endPoint x: 143, endPoint y: 112, distance: 32.9
click at [143, 112] on div "[EMAIL_ADDRESS][DOMAIN_NAME] home" at bounding box center [177, 112] width 80 height 7
copy div "[EMAIL_ADDRESS][DOMAIN_NAME]"
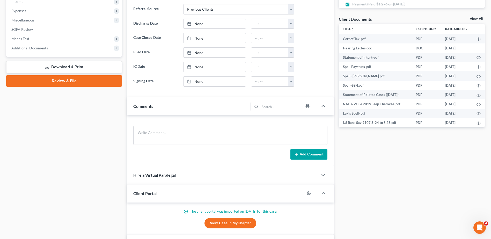
scroll to position [256, 0]
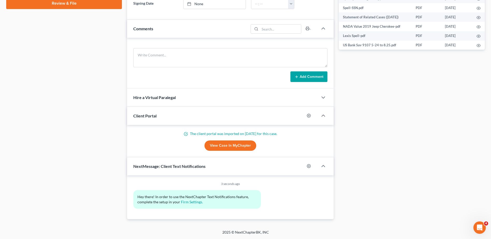
click at [233, 142] on link "View Case in MyChapter" at bounding box center [230, 145] width 52 height 10
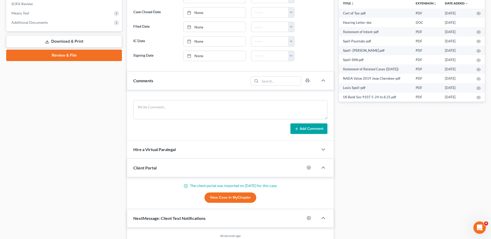
scroll to position [126, 0]
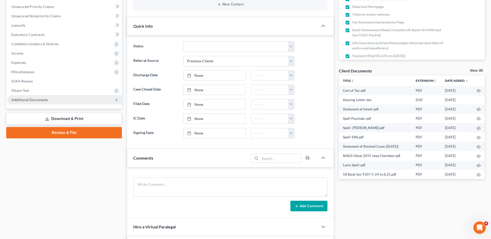
click at [26, 100] on span "Additional Documents" at bounding box center [29, 100] width 36 height 4
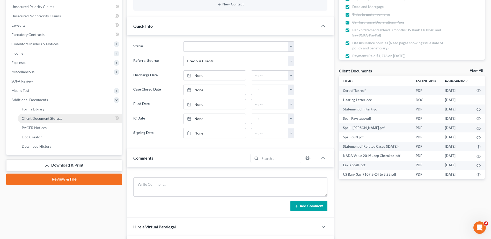
click at [35, 117] on span "Client Document Storage" at bounding box center [42, 118] width 41 height 4
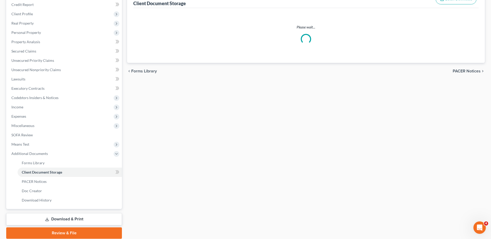
scroll to position [18, 0]
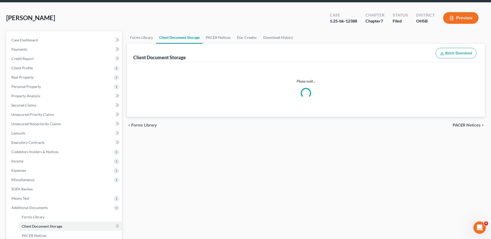
select select "7"
select select "52"
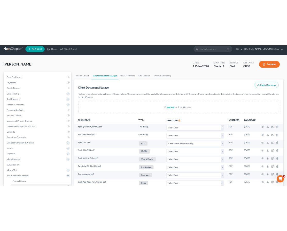
scroll to position [0, 0]
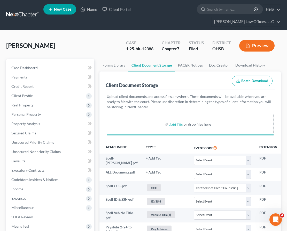
select select "7"
select select "52"
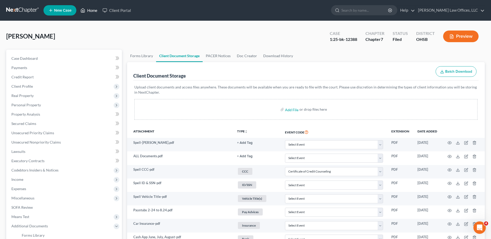
click at [91, 12] on link "Home" at bounding box center [89, 10] width 22 height 9
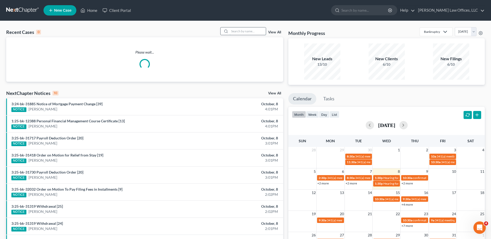
click at [237, 32] on input "search" at bounding box center [247, 31] width 36 height 8
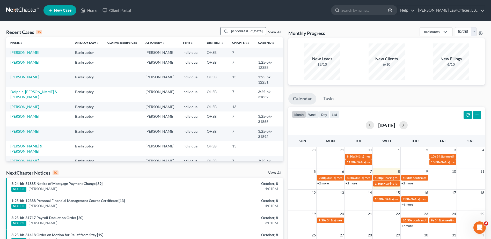
type input "[GEOGRAPHIC_DATA]"
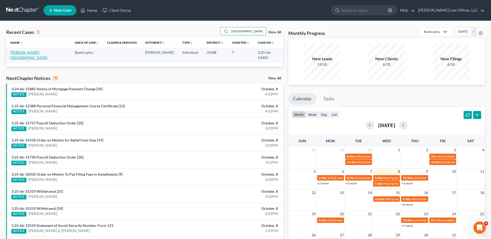
click at [21, 52] on link "[PERSON_NAME], [GEOGRAPHIC_DATA]" at bounding box center [28, 55] width 37 height 10
select select "4"
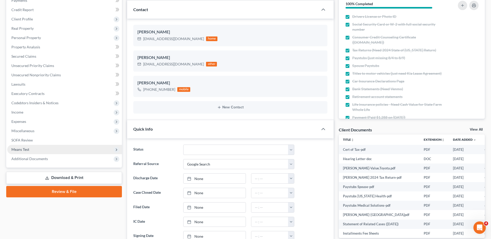
scroll to position [103, 0]
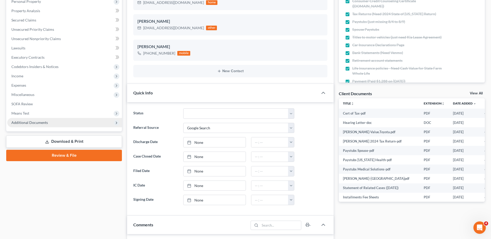
click at [23, 122] on span "Additional Documents" at bounding box center [29, 122] width 36 height 4
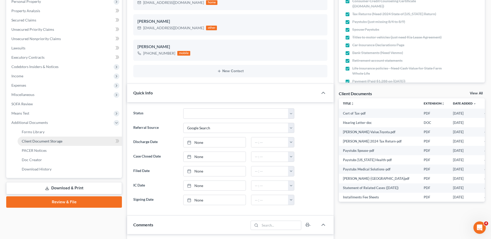
click at [35, 140] on span "Client Document Storage" at bounding box center [42, 141] width 41 height 4
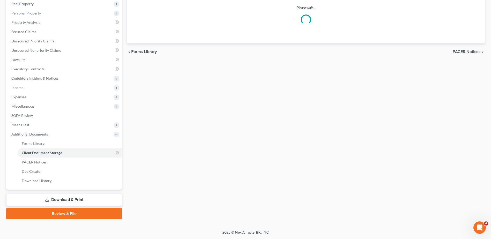
scroll to position [65, 0]
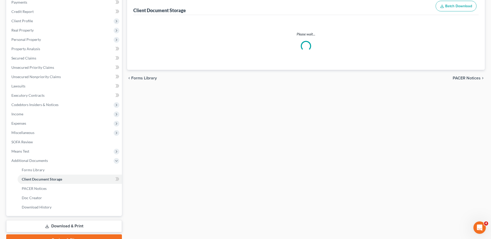
select select "7"
select select "37"
select select "52"
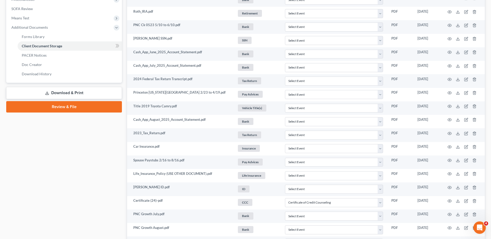
scroll to position [0, 0]
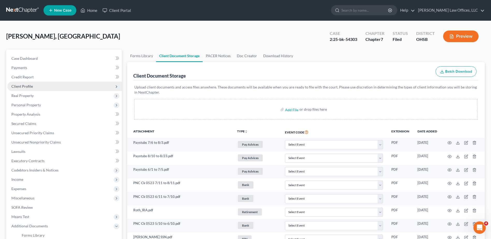
click at [32, 88] on span "Client Profile" at bounding box center [21, 86] width 21 height 4
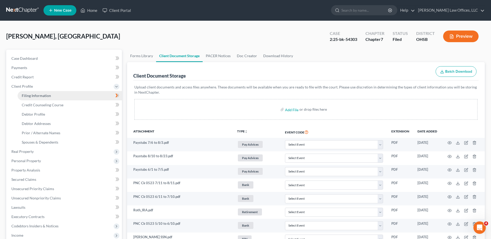
click at [37, 95] on span "Filing Information" at bounding box center [36, 95] width 29 height 4
select select "1"
select select "0"
select select "62"
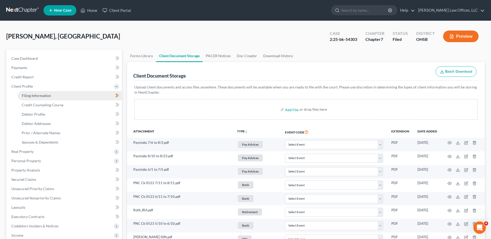
select select "0"
select select "36"
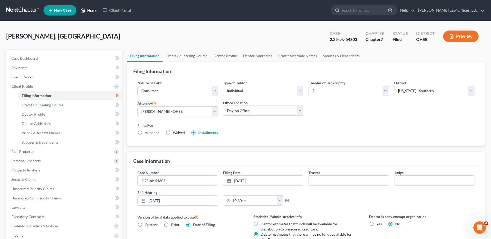
click at [93, 11] on link "Home" at bounding box center [89, 10] width 22 height 9
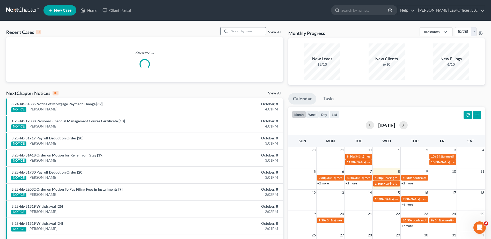
click at [236, 30] on input "search" at bounding box center [247, 31] width 36 height 8
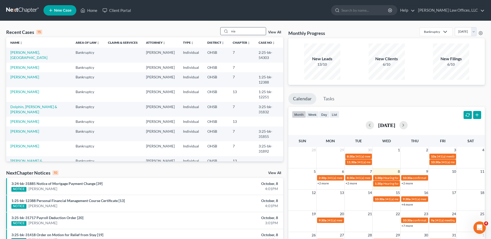
type input "nia"
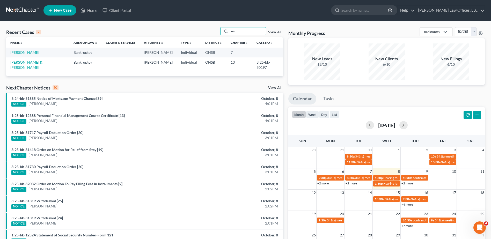
click at [22, 53] on link "[PERSON_NAME]" at bounding box center [24, 52] width 29 height 4
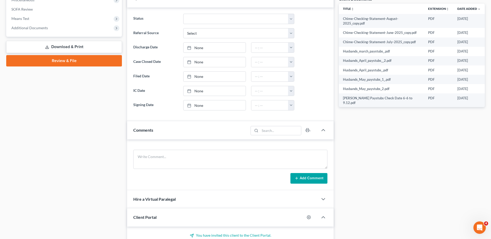
scroll to position [129, 0]
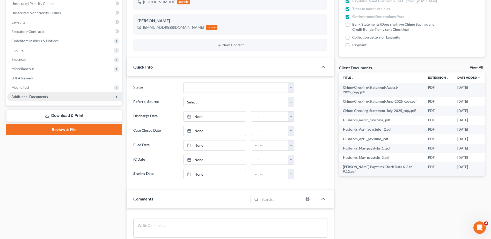
click at [40, 95] on span "Additional Documents" at bounding box center [29, 96] width 36 height 4
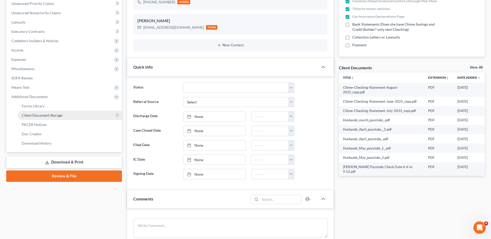
click at [45, 114] on span "Client Document Storage" at bounding box center [42, 115] width 41 height 4
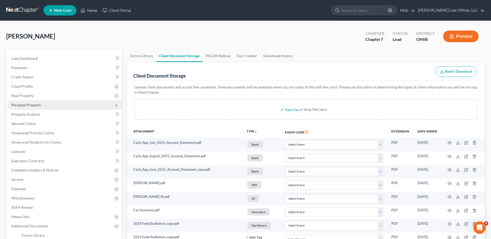
click at [35, 107] on span "Personal Property" at bounding box center [64, 104] width 115 height 9
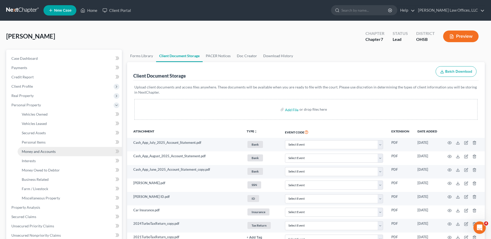
click at [32, 152] on span "Money and Accounts" at bounding box center [39, 151] width 34 height 4
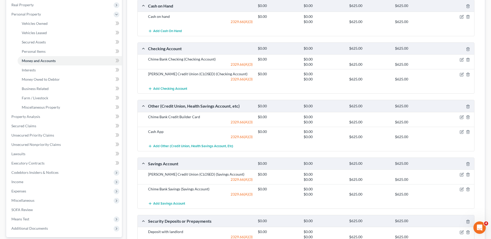
scroll to position [103, 0]
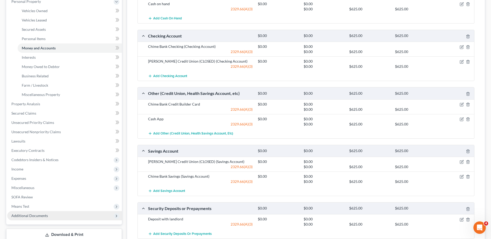
click at [31, 215] on span "Additional Documents" at bounding box center [29, 215] width 36 height 4
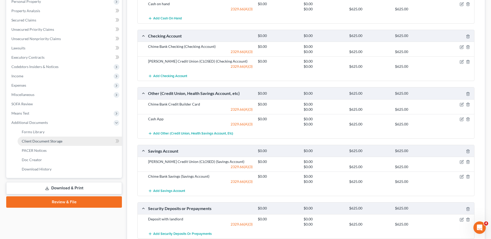
click at [55, 141] on span "Client Document Storage" at bounding box center [42, 141] width 41 height 4
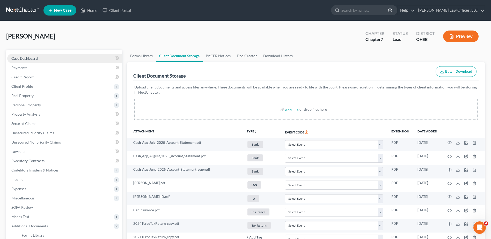
click at [32, 58] on span "Case Dashboard" at bounding box center [24, 58] width 26 height 4
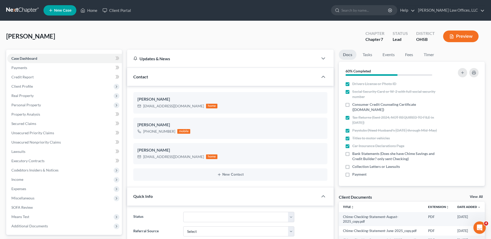
scroll to position [239, 0]
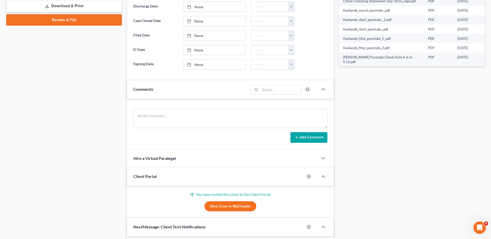
drag, startPoint x: 238, startPoint y: 209, endPoint x: 174, endPoint y: 65, distance: 157.6
click at [238, 209] on link "View Case in MyChapter" at bounding box center [230, 206] width 52 height 10
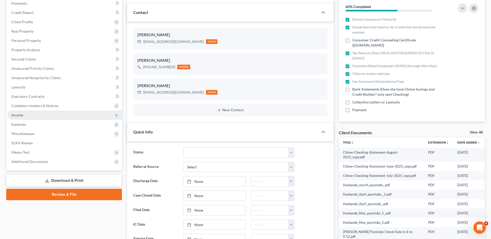
scroll to position [103, 0]
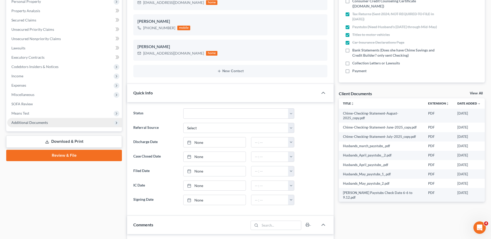
click at [26, 123] on span "Additional Documents" at bounding box center [29, 122] width 36 height 4
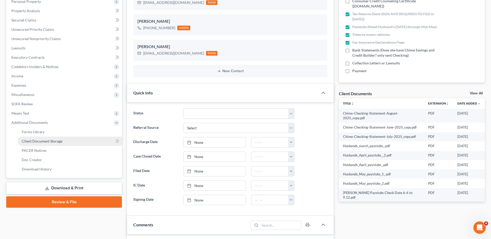
click at [32, 139] on span "Client Document Storage" at bounding box center [42, 141] width 41 height 4
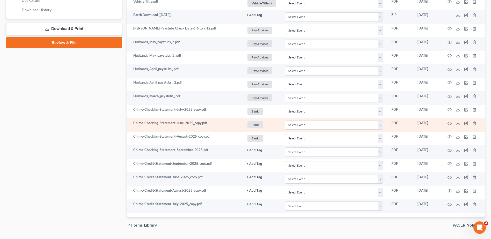
scroll to position [277, 0]
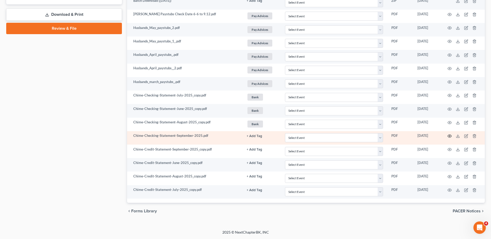
click at [449, 136] on circle "button" at bounding box center [449, 136] width 1 height 1
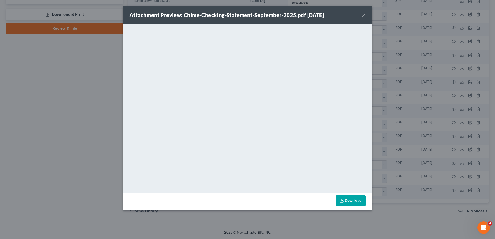
click at [364, 15] on button "×" at bounding box center [364, 15] width 4 height 6
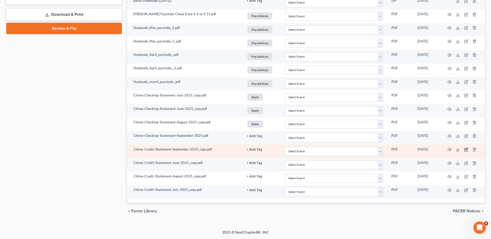
click at [465, 149] on icon "button" at bounding box center [466, 149] width 4 height 4
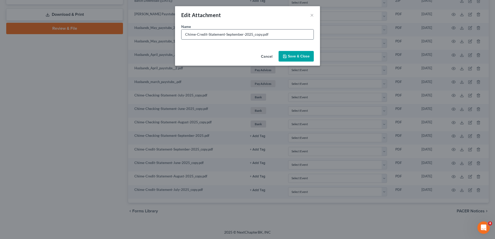
drag, startPoint x: 261, startPoint y: 34, endPoint x: 196, endPoint y: 36, distance: 65.5
click at [196, 36] on input "Chime-Credit-Statement-September-2025_copy.pdf" at bounding box center [247, 34] width 132 height 10
type input "Chime .pdf"
click at [265, 57] on button "Cancel" at bounding box center [267, 56] width 20 height 10
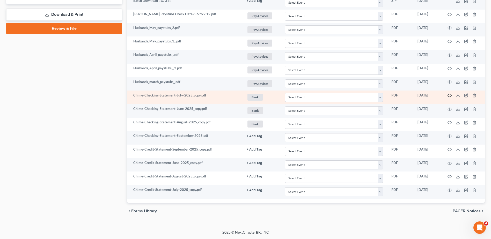
click at [449, 95] on icon "button" at bounding box center [449, 95] width 4 height 4
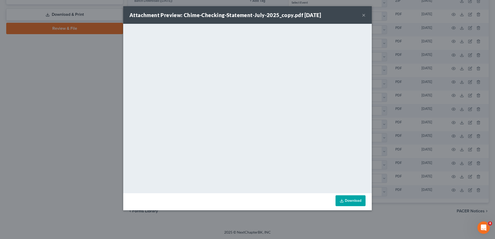
click at [364, 14] on button "×" at bounding box center [364, 15] width 4 height 6
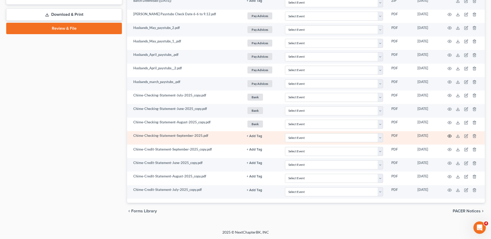
click at [450, 136] on icon "button" at bounding box center [449, 136] width 4 height 4
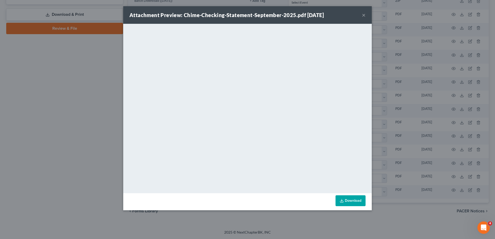
click at [362, 15] on button "×" at bounding box center [364, 15] width 4 height 6
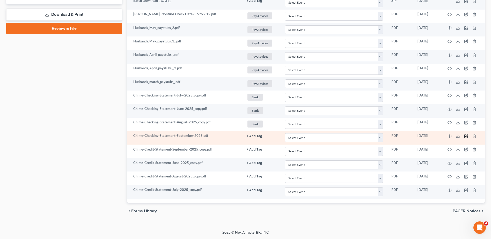
click at [466, 136] on icon "button" at bounding box center [466, 135] width 2 height 2
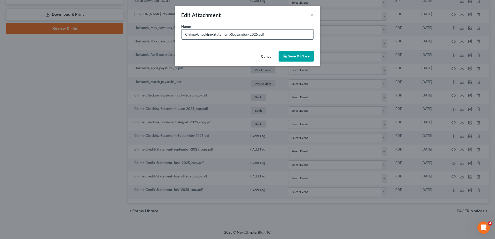
drag, startPoint x: 257, startPoint y: 34, endPoint x: 195, endPoint y: 35, distance: 61.6
click at [195, 35] on input "Chime-Checking-Statement-September-2025.pdf" at bounding box center [247, 34] width 132 height 10
type input "Chime Checking September.pdf"
click at [298, 54] on span "Save & Close" at bounding box center [299, 56] width 22 height 4
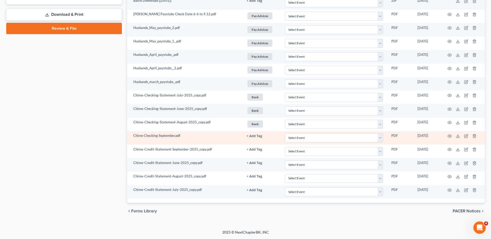
click at [254, 136] on button "+ Add Tag" at bounding box center [254, 135] width 16 height 3
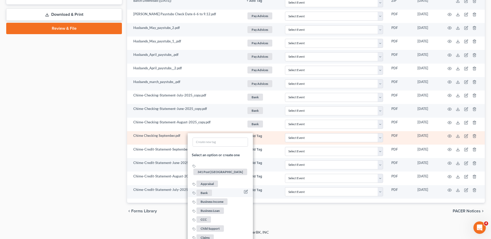
click at [206, 190] on span "Bank" at bounding box center [204, 193] width 16 height 6
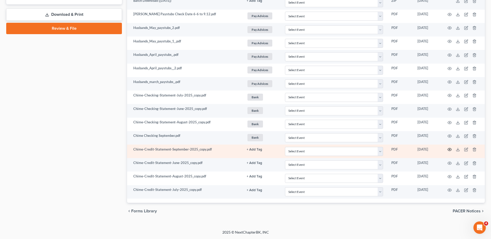
click at [448, 149] on icon "button" at bounding box center [449, 149] width 4 height 4
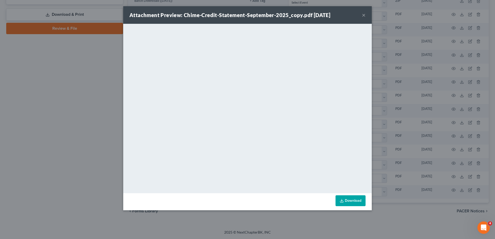
click at [363, 15] on button "×" at bounding box center [364, 15] width 4 height 6
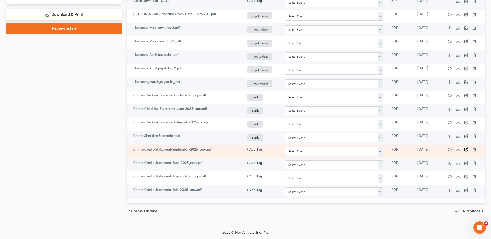
click at [465, 150] on icon "button" at bounding box center [466, 149] width 2 height 2
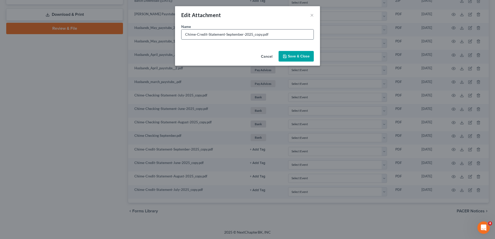
drag, startPoint x: 261, startPoint y: 34, endPoint x: 196, endPoint y: 36, distance: 66.0
click at [196, 36] on input "Chime-Credit-Statement-September-2025_copy.pdf" at bounding box center [247, 34] width 132 height 10
type input "Chime Credit Builder September.pdf"
click at [305, 59] on button "Save & Close" at bounding box center [295, 56] width 35 height 11
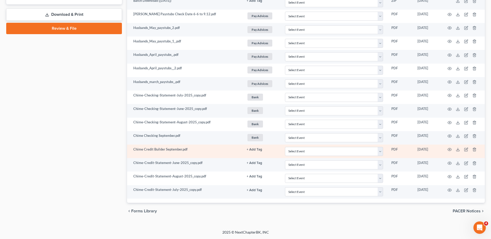
click at [253, 149] on button "+ Add Tag" at bounding box center [254, 149] width 16 height 3
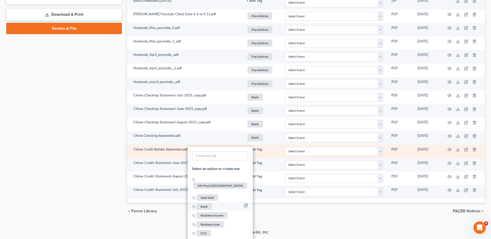
click at [205, 203] on span "Bank" at bounding box center [204, 206] width 16 height 6
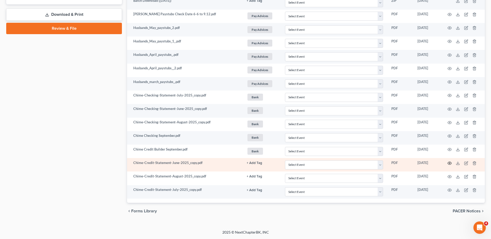
click at [450, 163] on circle "button" at bounding box center [449, 163] width 1 height 1
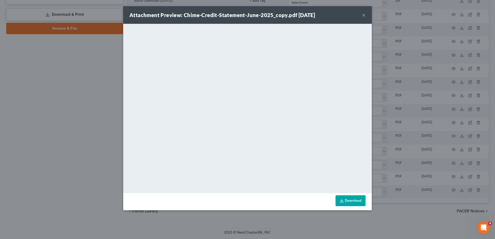
click at [364, 15] on button "×" at bounding box center [364, 15] width 4 height 6
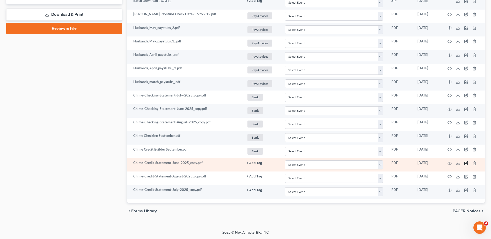
click at [466, 164] on icon "button" at bounding box center [466, 163] width 4 height 4
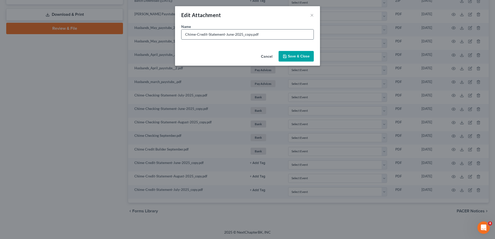
drag, startPoint x: 251, startPoint y: 34, endPoint x: 195, endPoint y: 35, distance: 55.9
click at [195, 35] on input "Chime-Credit-Statement-June-2025_copy.pdf" at bounding box center [247, 34] width 132 height 10
type input "Chime Credit Builder June.pdf"
click at [302, 57] on span "Save & Close" at bounding box center [299, 56] width 22 height 4
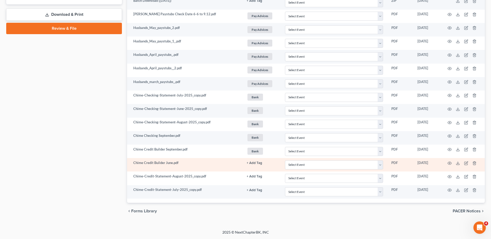
click at [253, 163] on button "+ Add Tag" at bounding box center [254, 162] width 16 height 3
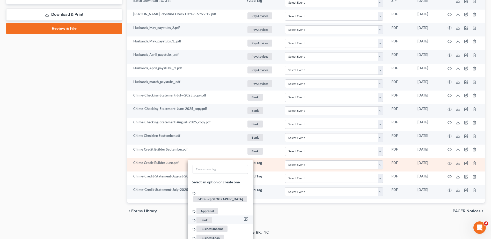
click at [205, 217] on span "Bank" at bounding box center [204, 220] width 16 height 6
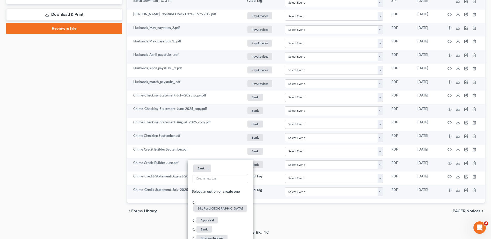
click at [304, 205] on div "chevron_left Forms Library PACER Notices chevron_right" at bounding box center [305, 211] width 357 height 17
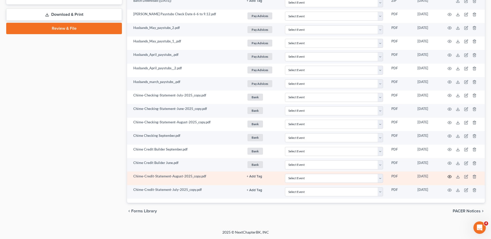
click at [449, 175] on icon "button" at bounding box center [449, 176] width 4 height 3
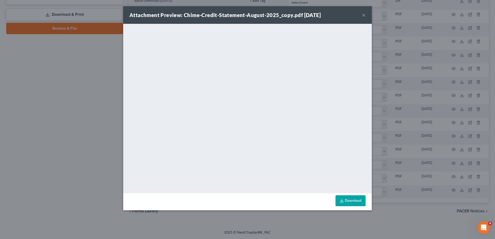
click at [364, 14] on button "×" at bounding box center [364, 15] width 4 height 6
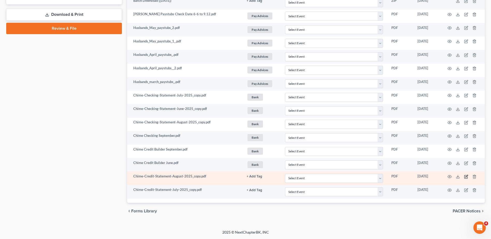
click at [466, 176] on icon "button" at bounding box center [466, 176] width 2 height 2
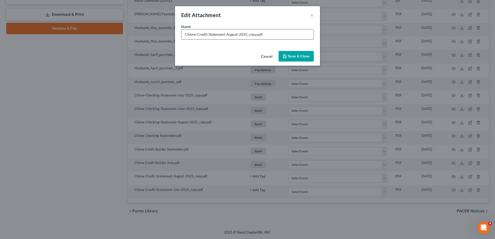
drag, startPoint x: 255, startPoint y: 35, endPoint x: 195, endPoint y: 35, distance: 59.5
click at [195, 35] on input "Chime-Credit-Statement-August-2025_copy.pdf" at bounding box center [247, 34] width 132 height 10
type input "Chime Credit Builder August.pdf"
click at [290, 57] on span "Save & Close" at bounding box center [299, 56] width 22 height 4
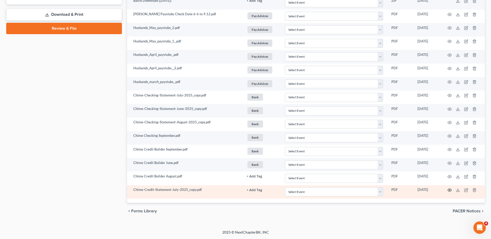
click at [450, 191] on icon "button" at bounding box center [449, 190] width 4 height 3
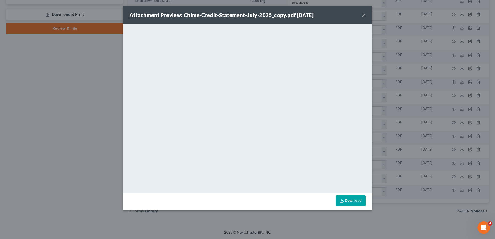
click at [363, 16] on button "×" at bounding box center [364, 15] width 4 height 6
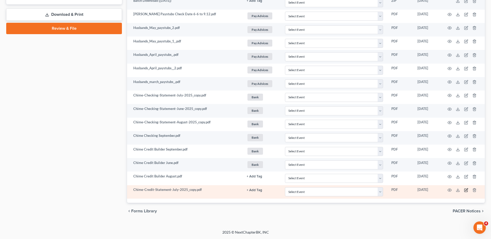
click at [466, 191] on icon "button" at bounding box center [466, 189] width 2 height 2
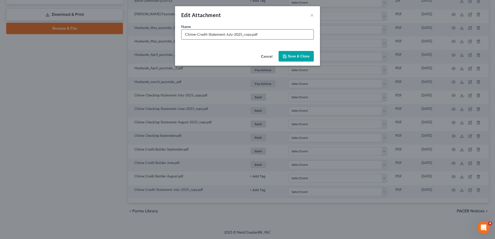
click at [247, 34] on input "Chime-Credit-Statement-July-2025_copy.pdf" at bounding box center [247, 34] width 132 height 10
drag, startPoint x: 251, startPoint y: 34, endPoint x: 195, endPoint y: 35, distance: 55.6
click at [195, 35] on input "Chime-Credit-Statement-July-2025_copy.pdf" at bounding box center [247, 34] width 132 height 10
type input "Chime Credit Builder July.pdf"
click at [301, 56] on span "Save & Close" at bounding box center [299, 56] width 22 height 4
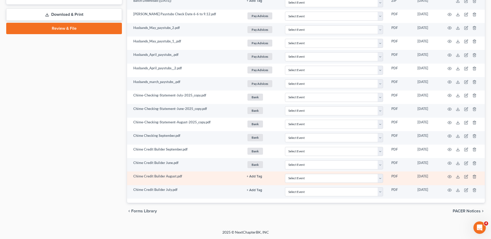
click at [255, 178] on button "+ Add Tag" at bounding box center [254, 176] width 16 height 3
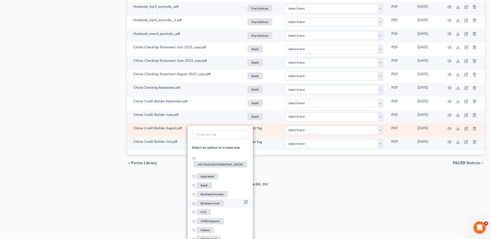
scroll to position [329, 0]
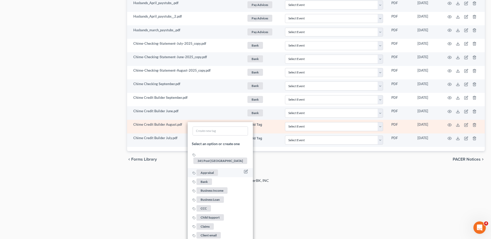
click at [205, 178] on span "Bank" at bounding box center [204, 181] width 16 height 6
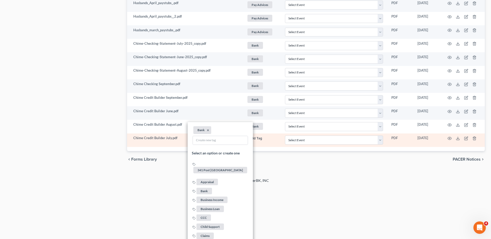
click at [256, 139] on button "+ Add Tag" at bounding box center [254, 138] width 16 height 3
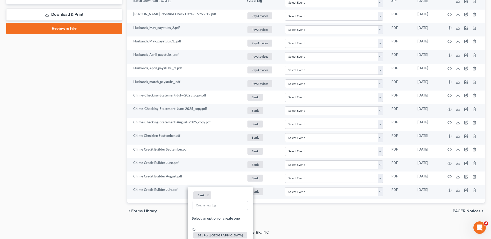
click at [295, 207] on div "chevron_left Forms Library PACER Notices chevron_right" at bounding box center [305, 211] width 357 height 17
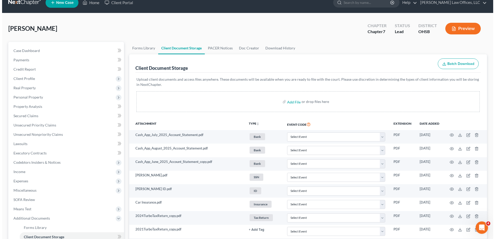
scroll to position [0, 0]
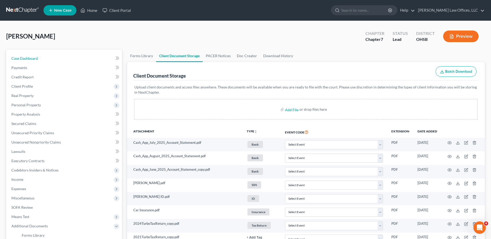
drag, startPoint x: 20, startPoint y: 58, endPoint x: 416, endPoint y: 99, distance: 398.1
click at [20, 58] on span "Case Dashboard" at bounding box center [24, 58] width 26 height 4
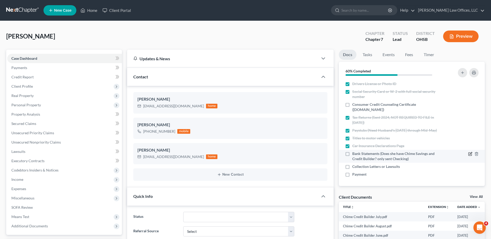
click at [468, 156] on icon "button" at bounding box center [469, 154] width 3 height 3
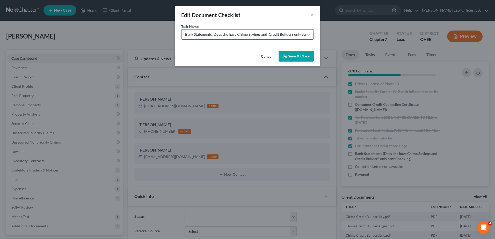
scroll to position [0, 14]
drag, startPoint x: 260, startPoint y: 35, endPoint x: 308, endPoint y: 35, distance: 48.1
click at [308, 35] on input "Bank Statements (Does she have Chime Savings and Credit Builder? only sent Chec…" at bounding box center [247, 34] width 132 height 10
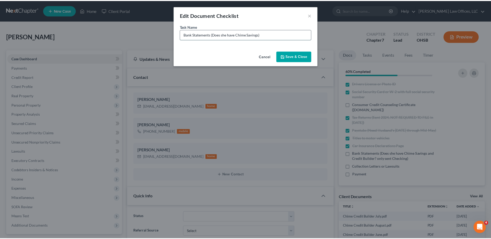
scroll to position [0, 0]
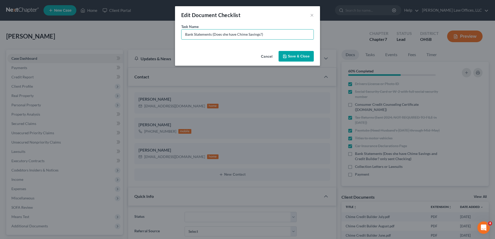
type input "Bank Statements (Does she have Chime Savings?)"
click at [298, 55] on button "Save & Close" at bounding box center [295, 56] width 35 height 11
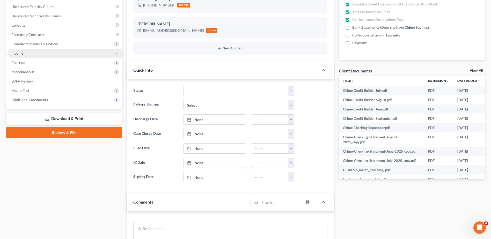
scroll to position [129, 0]
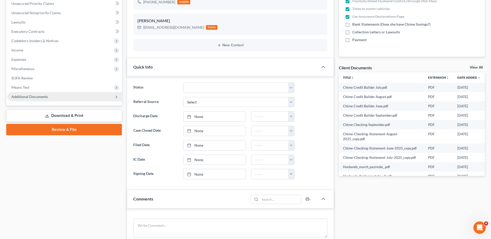
click at [32, 96] on span "Additional Documents" at bounding box center [29, 96] width 36 height 4
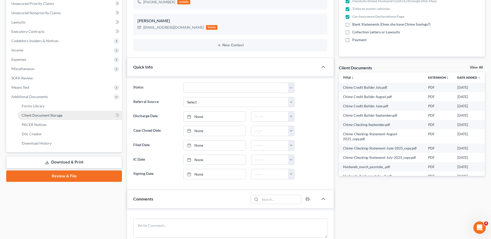
click at [34, 113] on span "Client Document Storage" at bounding box center [42, 115] width 41 height 4
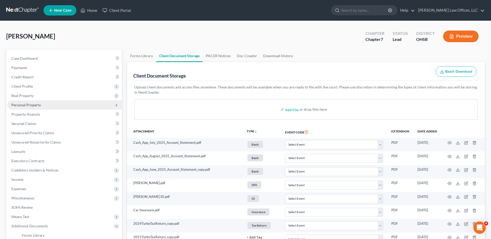
click at [22, 105] on span "Personal Property" at bounding box center [25, 105] width 29 height 4
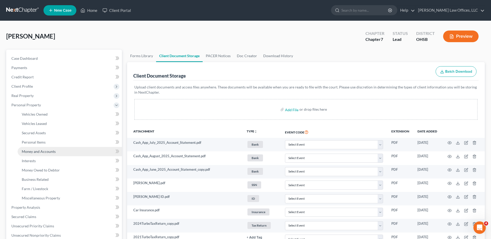
click at [32, 151] on span "Money and Accounts" at bounding box center [39, 151] width 34 height 4
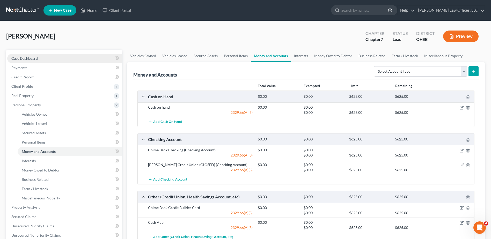
click at [36, 58] on span "Case Dashboard" at bounding box center [24, 58] width 26 height 4
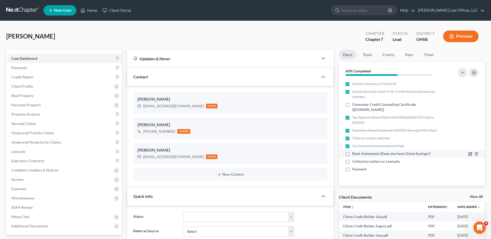
click at [469, 153] on icon "button" at bounding box center [470, 154] width 4 height 4
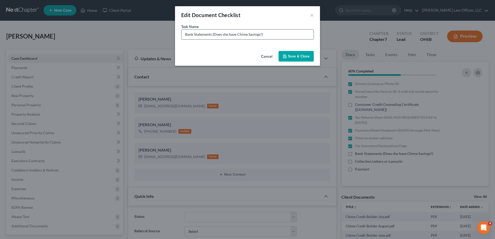
click at [214, 35] on input "Bank Statements (Does she have Chime Savings?)" at bounding box center [247, 34] width 132 height 10
type input "Bank Statements (Need Sept. Cash App, Does she have Chime Savings?)"
click at [303, 57] on button "Save & Close" at bounding box center [295, 56] width 35 height 11
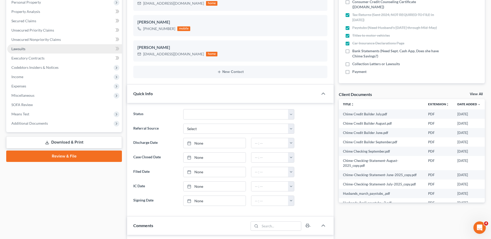
scroll to position [103, 0]
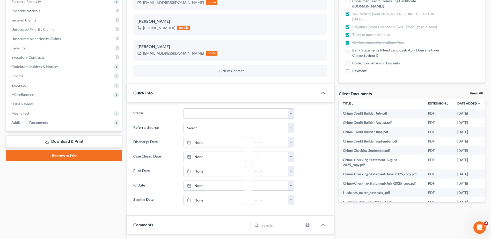
click at [30, 123] on span "Additional Documents" at bounding box center [29, 122] width 36 height 4
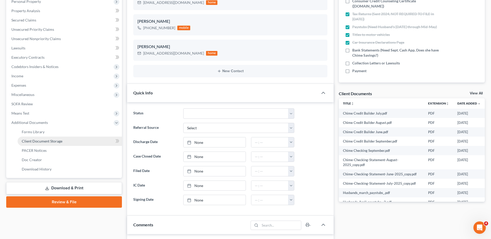
click at [43, 140] on span "Client Document Storage" at bounding box center [42, 141] width 41 height 4
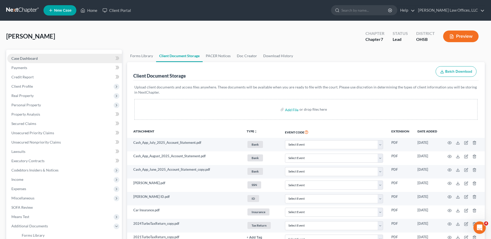
click at [32, 58] on span "Case Dashboard" at bounding box center [24, 58] width 26 height 4
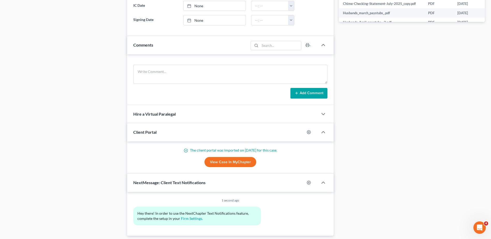
scroll to position [300, 0]
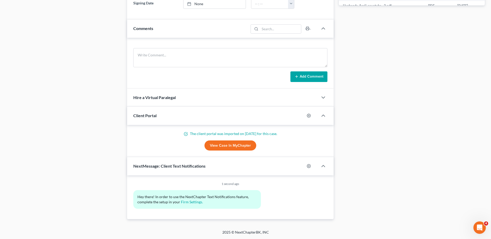
click at [223, 144] on link "View Case in MyChapter" at bounding box center [230, 145] width 52 height 10
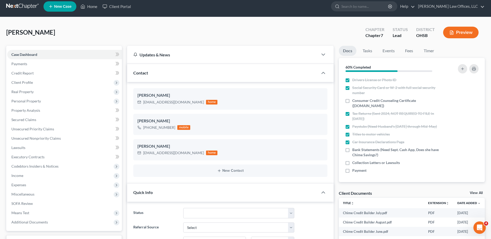
scroll to position [0, 0]
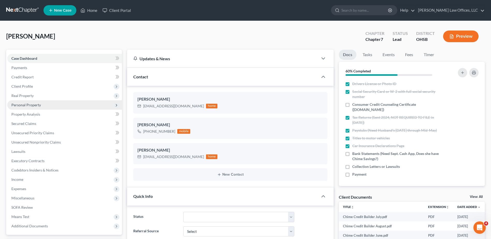
click at [32, 107] on span "Personal Property" at bounding box center [64, 104] width 115 height 9
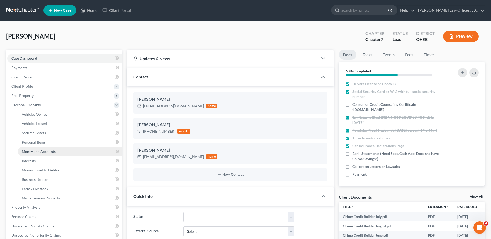
click at [46, 152] on span "Money and Accounts" at bounding box center [39, 151] width 34 height 4
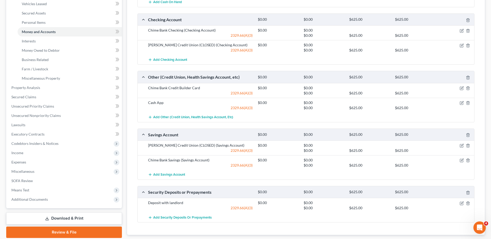
scroll to position [129, 0]
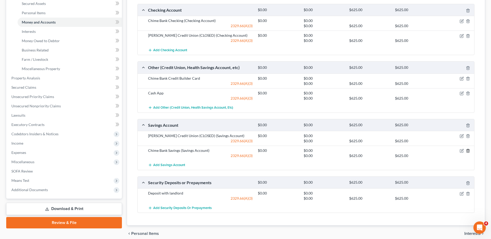
click at [468, 152] on line "button" at bounding box center [468, 151] width 0 height 1
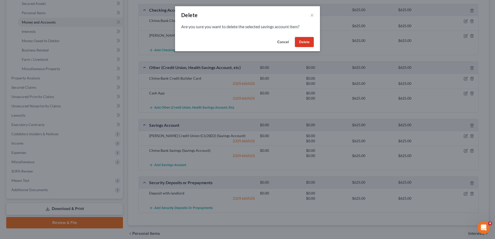
click at [301, 45] on button "Delete" at bounding box center [304, 42] width 19 height 10
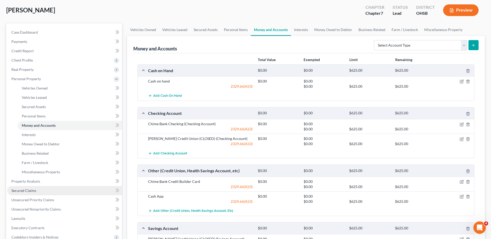
scroll to position [26, 0]
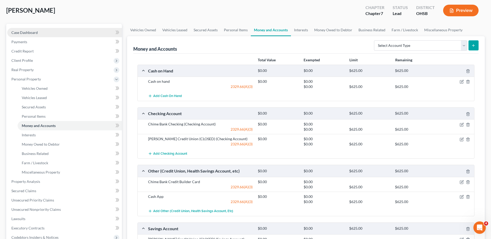
click at [32, 33] on span "Case Dashboard" at bounding box center [24, 32] width 26 height 4
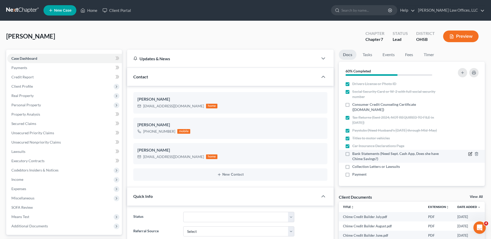
click at [468, 156] on icon "button" at bounding box center [470, 154] width 4 height 4
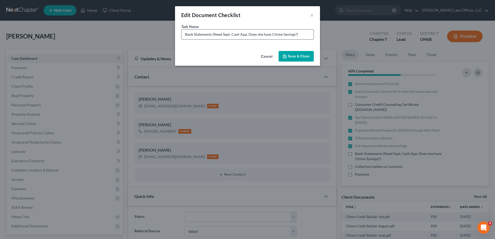
drag, startPoint x: 246, startPoint y: 35, endPoint x: 295, endPoint y: 35, distance: 48.6
click at [295, 35] on input "Bank Statements (Need Sept. Cash App, Does she have Chime Savings?)" at bounding box center [247, 34] width 132 height 10
type input "Bank Statements (Need Sept. Cash App)"
click at [295, 57] on button "Save & Close" at bounding box center [295, 56] width 35 height 11
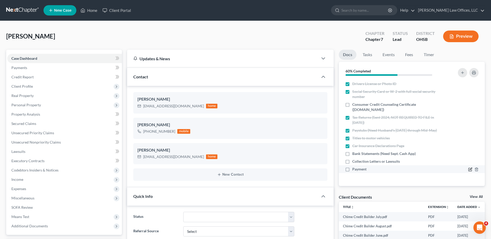
click at [470, 170] on icon "button" at bounding box center [470, 169] width 4 height 4
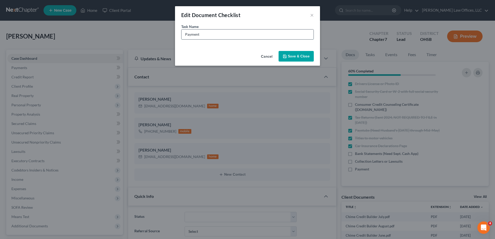
click at [208, 33] on input "Payment" at bounding box center [247, 34] width 132 height 10
type input "Payment (said she will pay around [DATE])"
click at [295, 56] on button "Save & Close" at bounding box center [295, 56] width 35 height 11
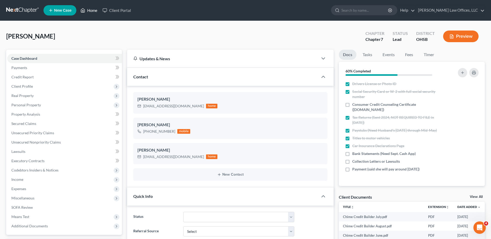
drag, startPoint x: 91, startPoint y: 12, endPoint x: 211, endPoint y: 21, distance: 120.9
click at [91, 12] on link "Home" at bounding box center [89, 10] width 22 height 9
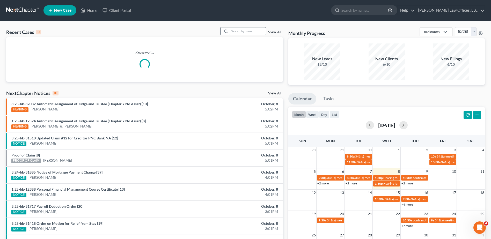
click at [239, 30] on input "search" at bounding box center [247, 31] width 36 height 8
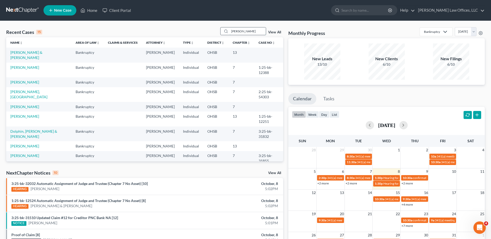
type input "[PERSON_NAME]"
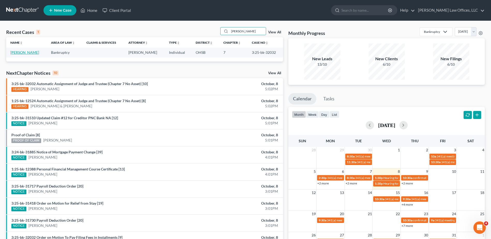
click at [21, 53] on link "[PERSON_NAME]" at bounding box center [24, 52] width 29 height 4
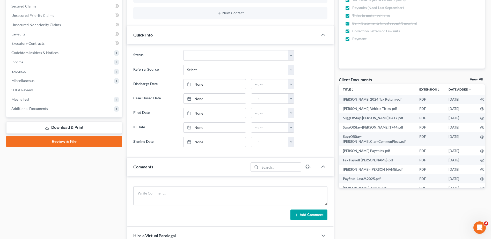
scroll to position [129, 0]
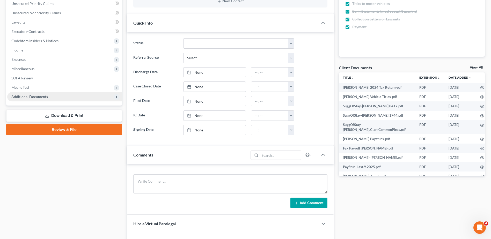
click at [25, 96] on span "Additional Documents" at bounding box center [29, 96] width 36 height 4
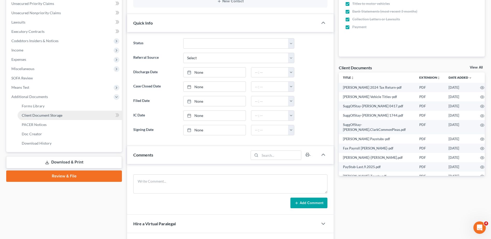
click at [47, 117] on span "Client Document Storage" at bounding box center [42, 115] width 41 height 4
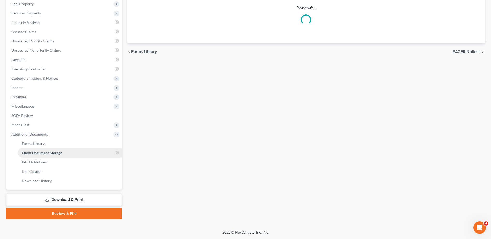
select select "7"
select select "37"
select select "52"
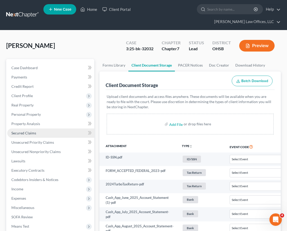
select select "7"
select select "37"
select select "52"
select select "7"
select select "37"
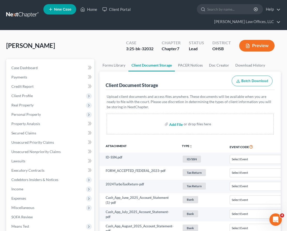
select select "52"
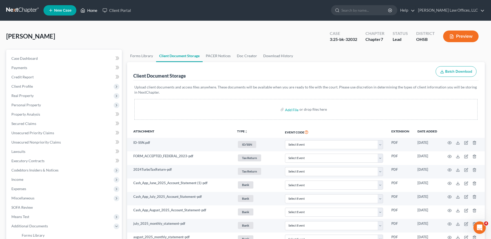
click at [90, 10] on link "Home" at bounding box center [89, 10] width 22 height 9
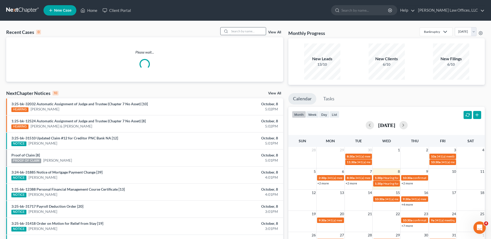
click at [236, 31] on input "search" at bounding box center [247, 31] width 36 height 8
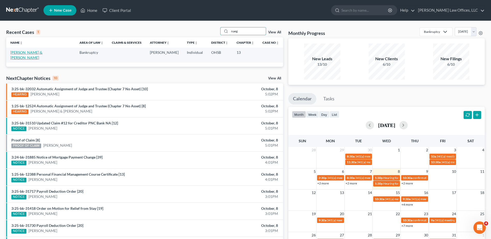
type input "naeg"
click at [13, 51] on link "[PERSON_NAME] & [PERSON_NAME]" at bounding box center [26, 55] width 32 height 10
select select "3"
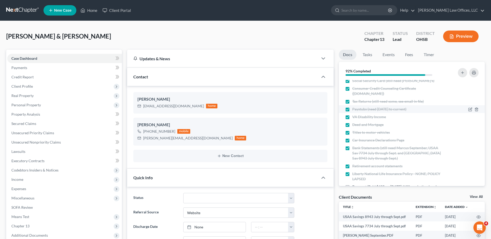
scroll to position [37, 0]
